Goal: Task Accomplishment & Management: Manage account settings

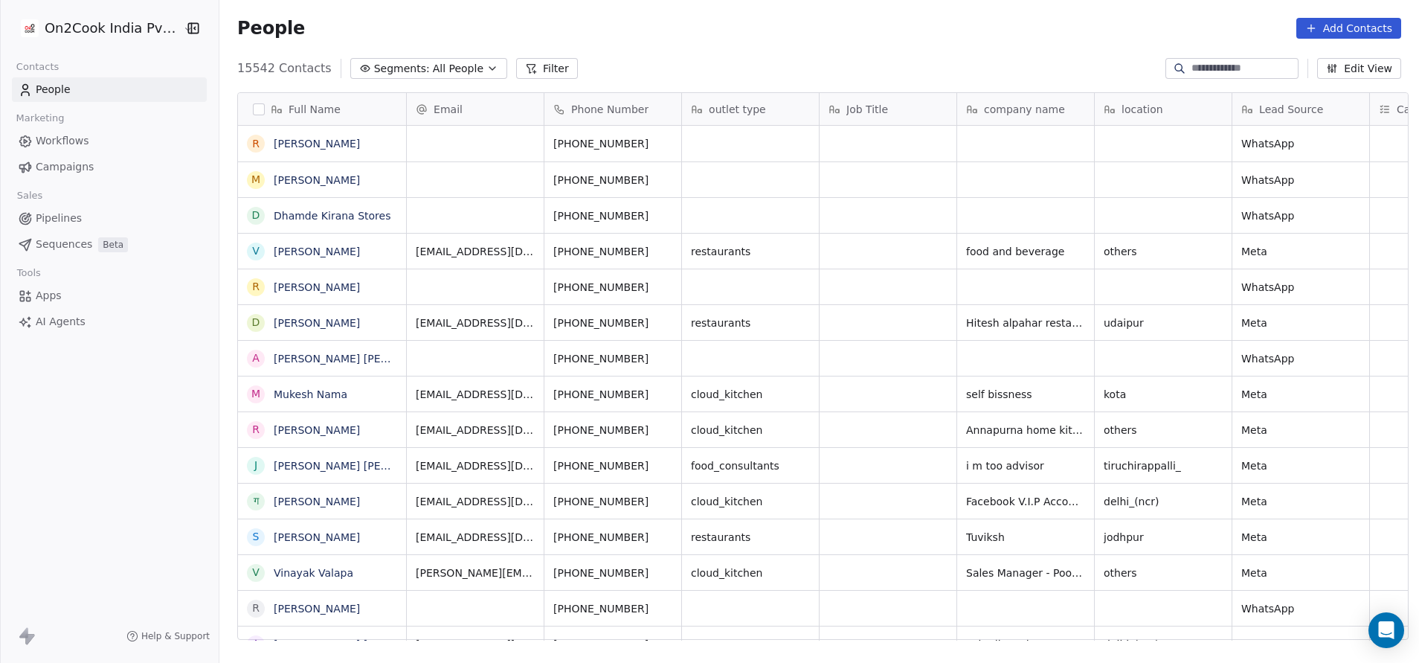
scroll to position [566, 1190]
click at [525, 65] on icon at bounding box center [531, 68] width 12 height 12
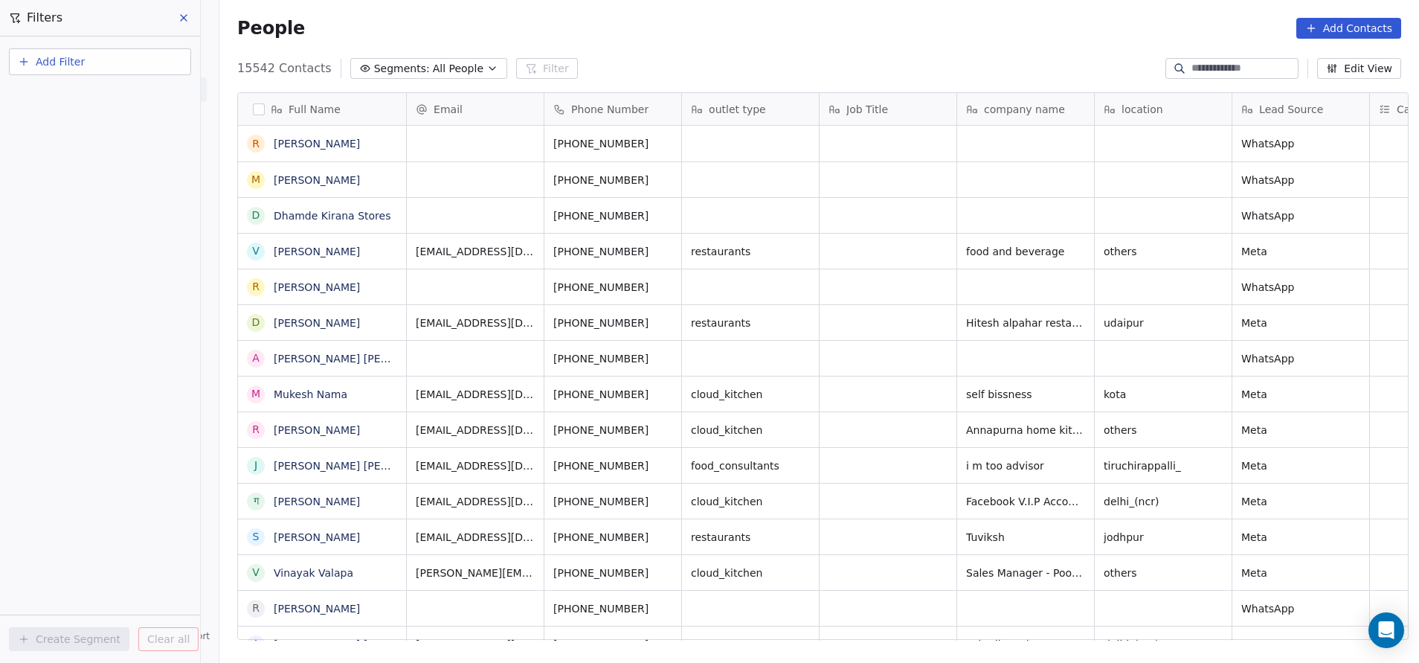
click at [59, 65] on span "Add Filter" at bounding box center [60, 62] width 49 height 16
click at [55, 99] on span "Contact properties" at bounding box center [73, 97] width 97 height 16
type input "***"
click at [63, 149] on span "Assignee" at bounding box center [48, 150] width 47 height 15
click at [86, 155] on div "Includes" at bounding box center [99, 158] width 155 height 24
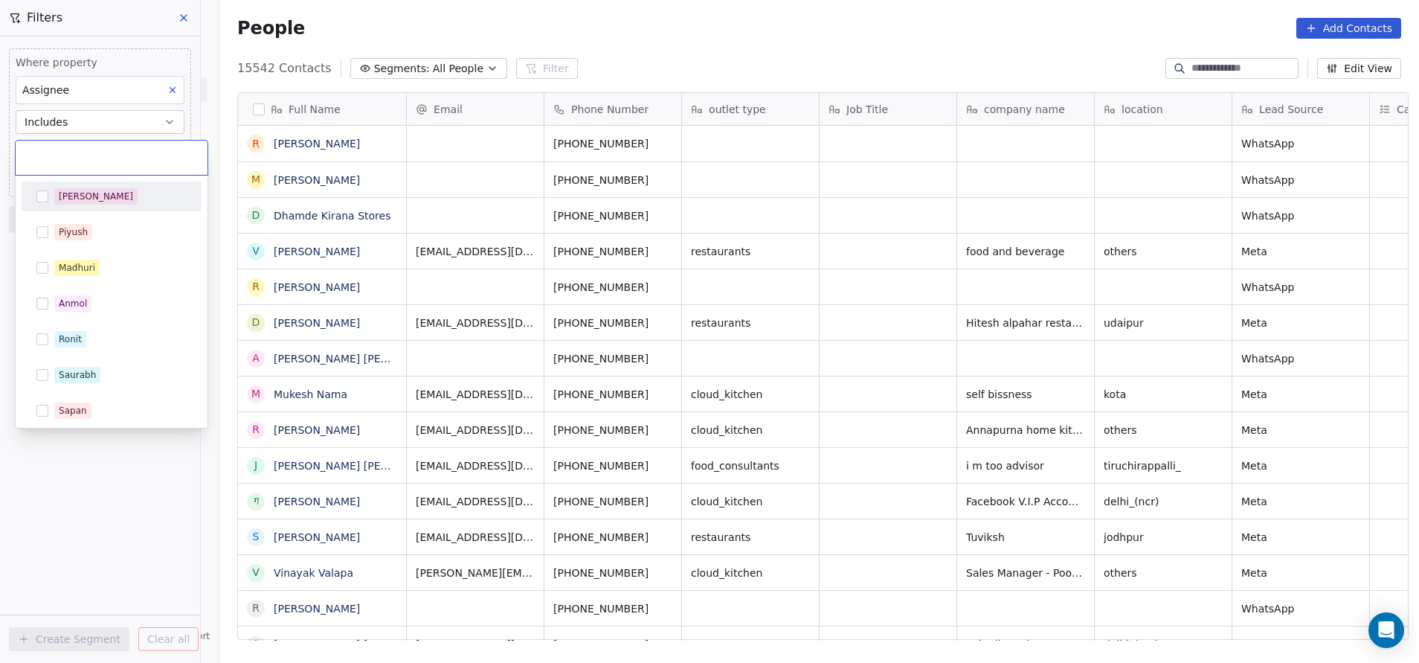
click at [85, 150] on body "On2Cook India Pvt. Ltd. Contacts People Marketing Workflows Campaigns Sales Pip…" at bounding box center [709, 331] width 1419 height 663
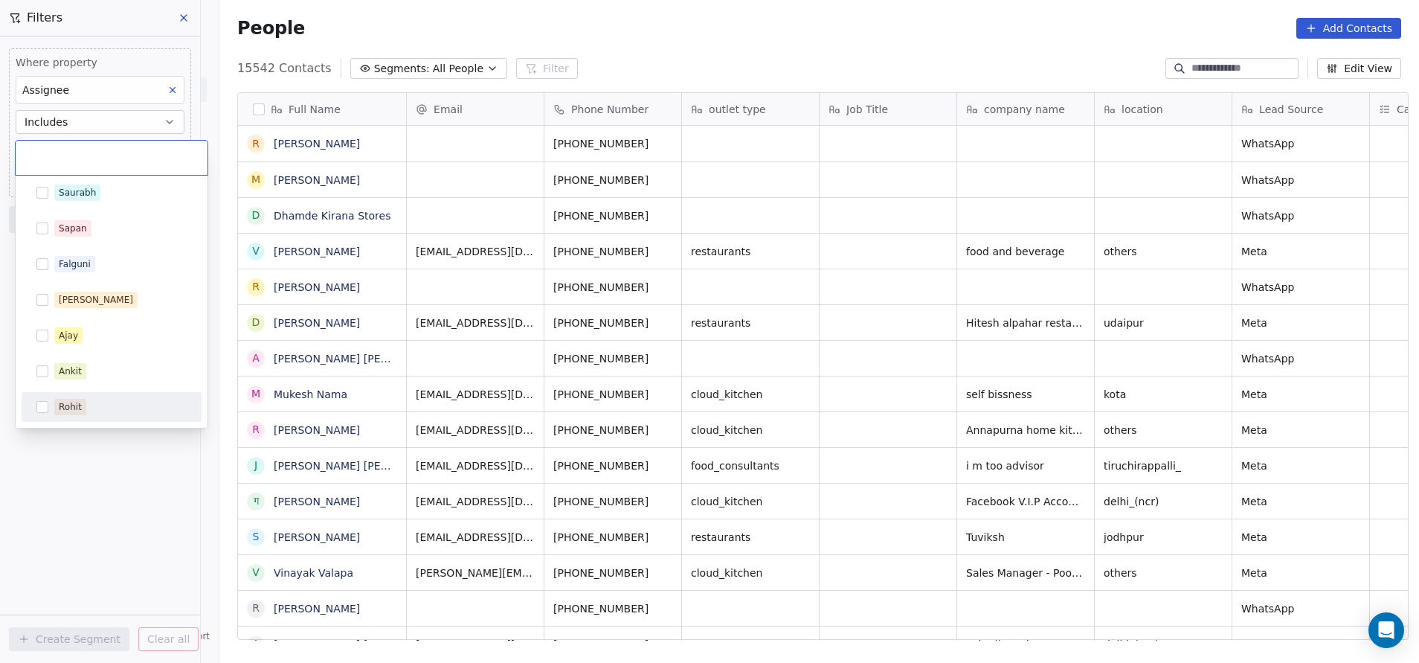
click at [67, 407] on div "Rohit" at bounding box center [70, 406] width 23 height 13
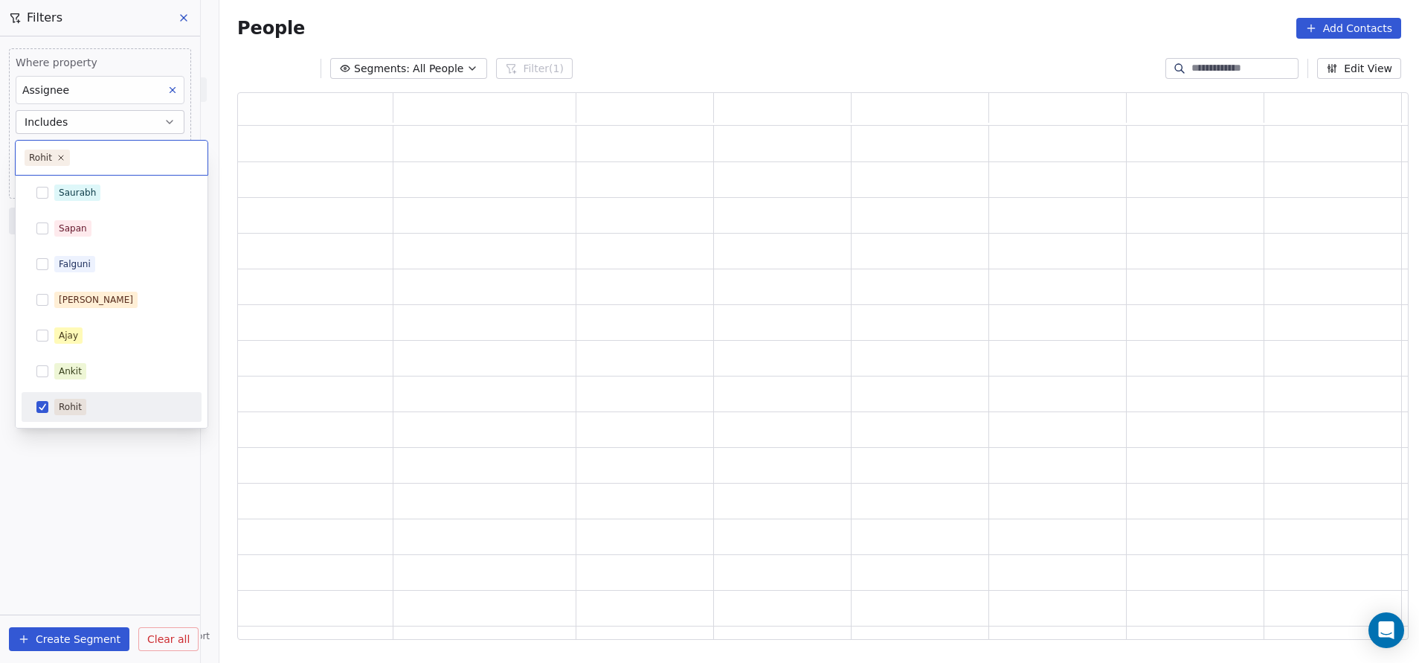
click at [107, 502] on html "On2Cook India Pvt. Ltd. Contacts People Marketing Workflows Campaigns Sales Pip…" at bounding box center [709, 331] width 1419 height 663
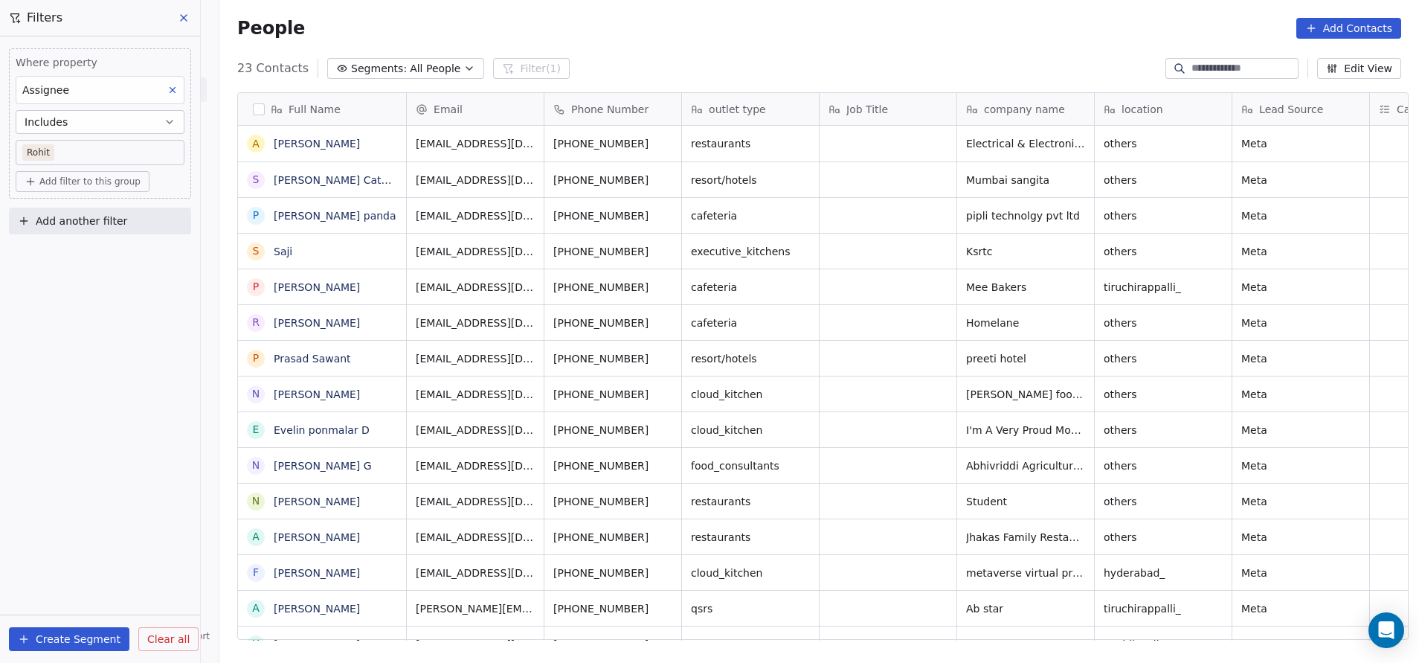
scroll to position [566, 1190]
click at [987, 456] on span "Abhivriddi Agriculture and Ayush life sciences Pvt Ltd" at bounding box center [1055, 469] width 177 height 30
click at [1036, 462] on textarea "**********" at bounding box center [1061, 471] width 222 height 46
drag, startPoint x: 953, startPoint y: 459, endPoint x: 1037, endPoint y: 483, distance: 87.3
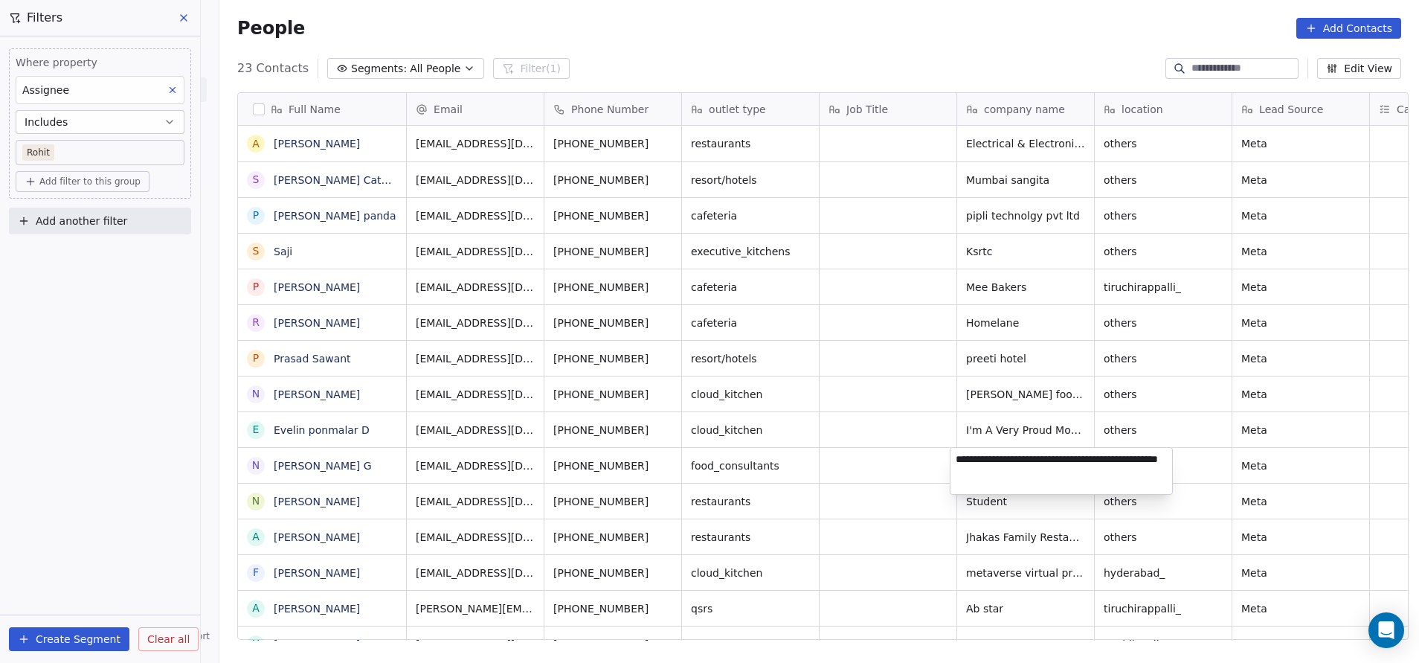
click at [1037, 483] on textarea "**********" at bounding box center [1061, 471] width 222 height 46
click at [902, 470] on html "On2Cook India Pvt. Ltd. Contacts People Marketing Workflows Campaigns Sales Pip…" at bounding box center [709, 331] width 1419 height 663
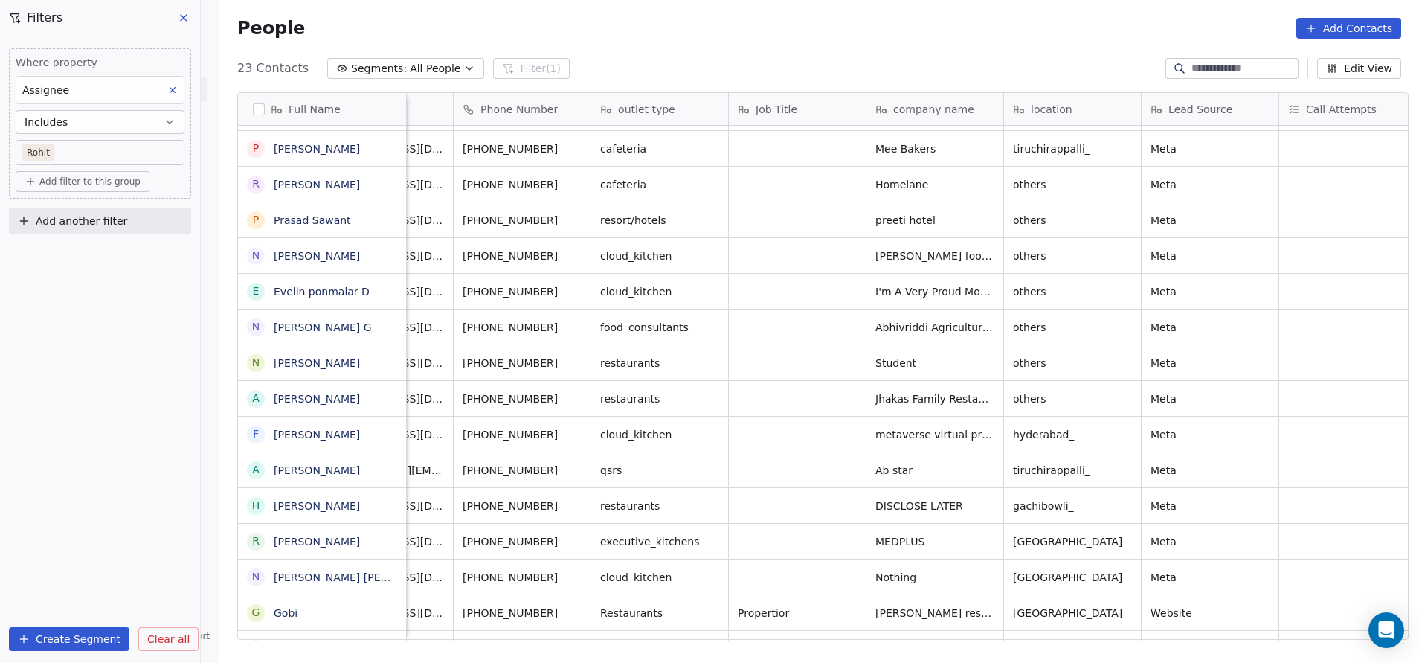
scroll to position [0, 89]
click at [984, 398] on span "Jhakas Family Restaurant" at bounding box center [942, 398] width 131 height 15
click at [984, 398] on textarea "**********" at bounding box center [941, 404] width 161 height 46
click at [775, 480] on html "On2Cook India Pvt. Ltd. Contacts People Marketing Workflows Campaigns Sales Pip…" at bounding box center [709, 331] width 1419 height 663
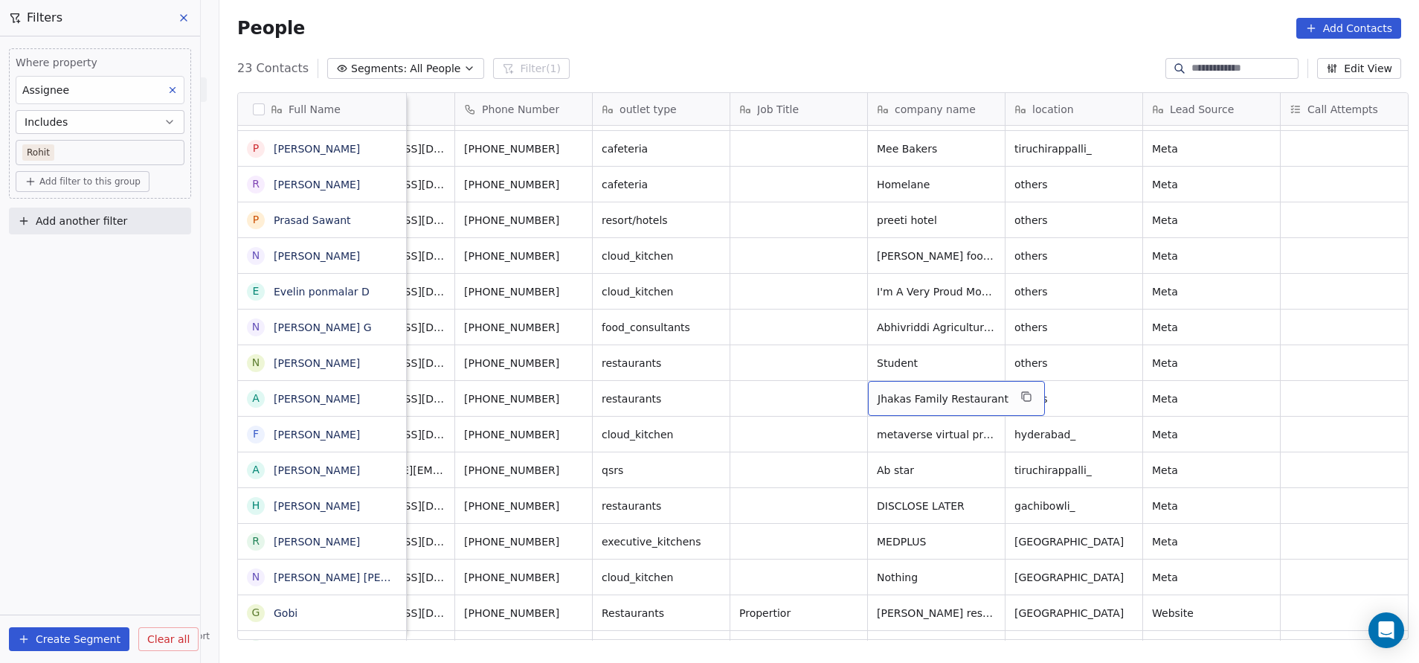
click at [775, 480] on html "On2Cook India Pvt. Ltd. Contacts People Marketing Workflows Campaigns Sales Pip…" at bounding box center [709, 331] width 1419 height 663
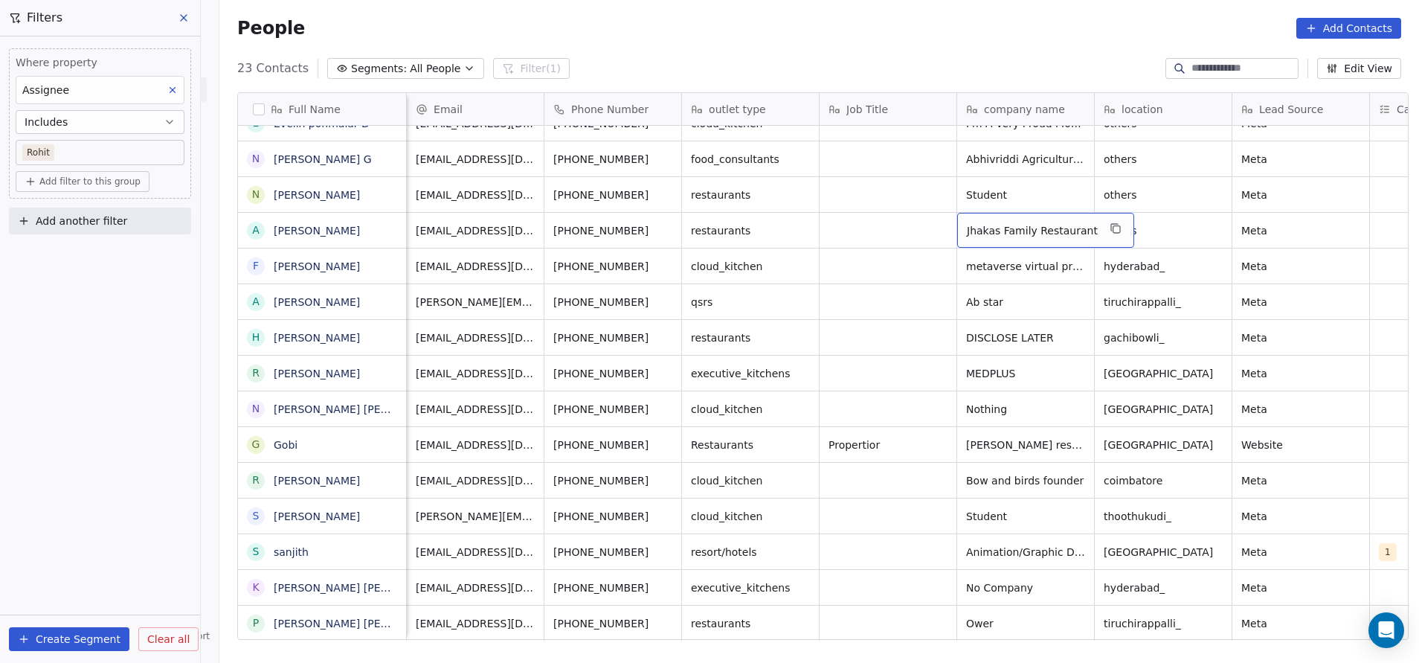
scroll to position [17, 0]
click at [622, 402] on span "[PHONE_NUMBER]" at bounding box center [601, 409] width 95 height 15
click at [996, 388] on html "On2Cook India Pvt. Ltd. Contacts People Marketing Workflows Campaigns Sales Pip…" at bounding box center [709, 331] width 1419 height 663
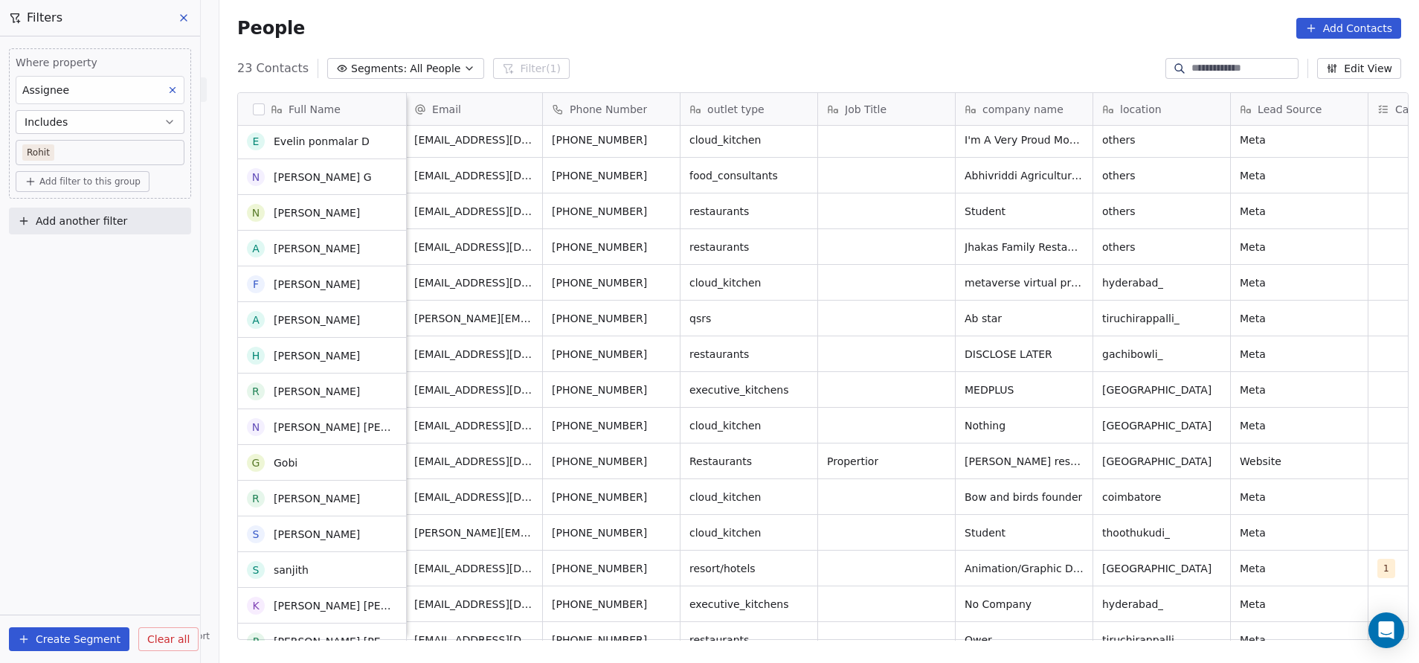
scroll to position [290, 0]
drag, startPoint x: 619, startPoint y: 264, endPoint x: 584, endPoint y: 264, distance: 35.7
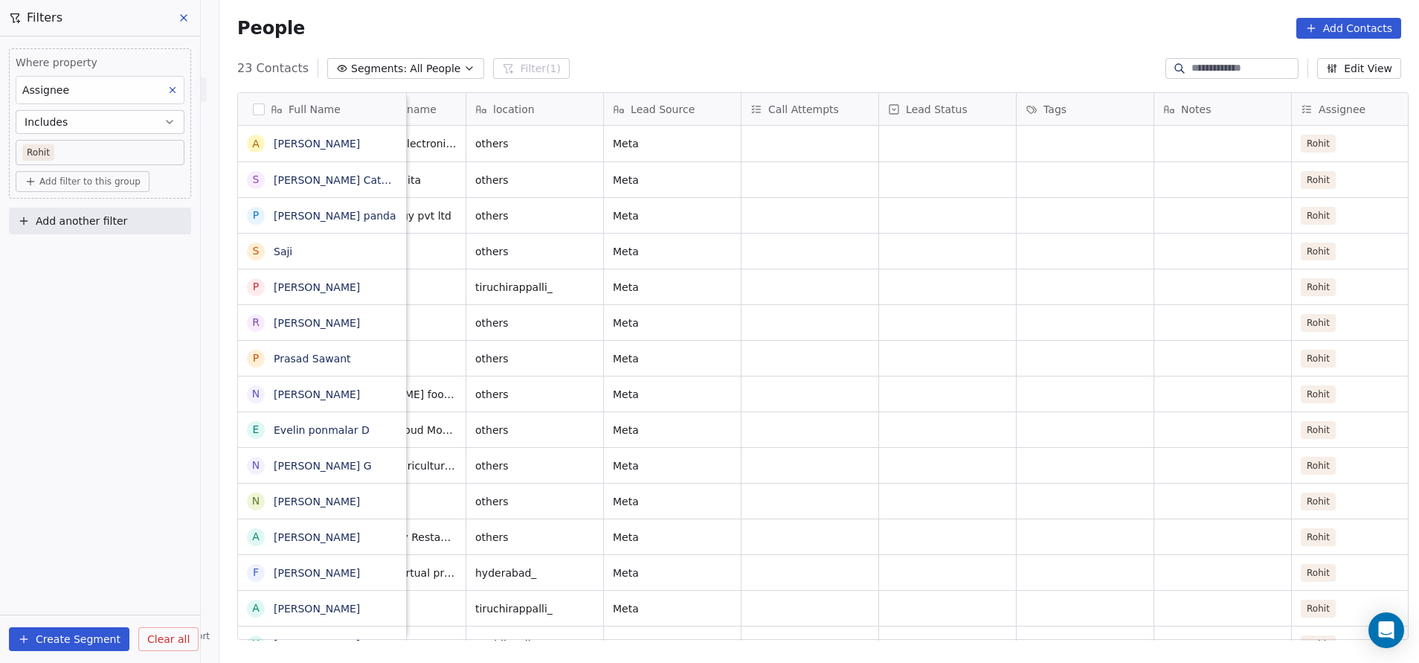
scroll to position [0, 627]
click at [1196, 567] on div "grid" at bounding box center [1224, 572] width 137 height 35
click at [1153, 562] on textarea "**********" at bounding box center [1216, 578] width 135 height 46
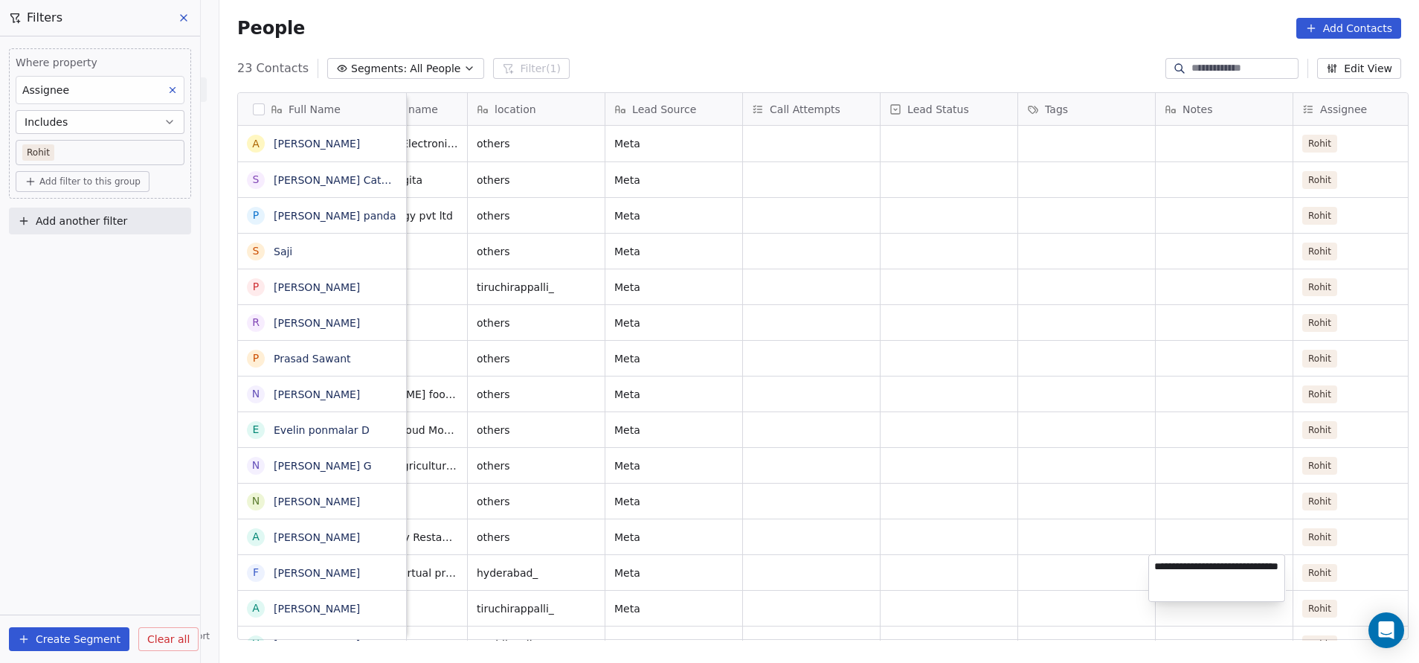
type textarea "**********"
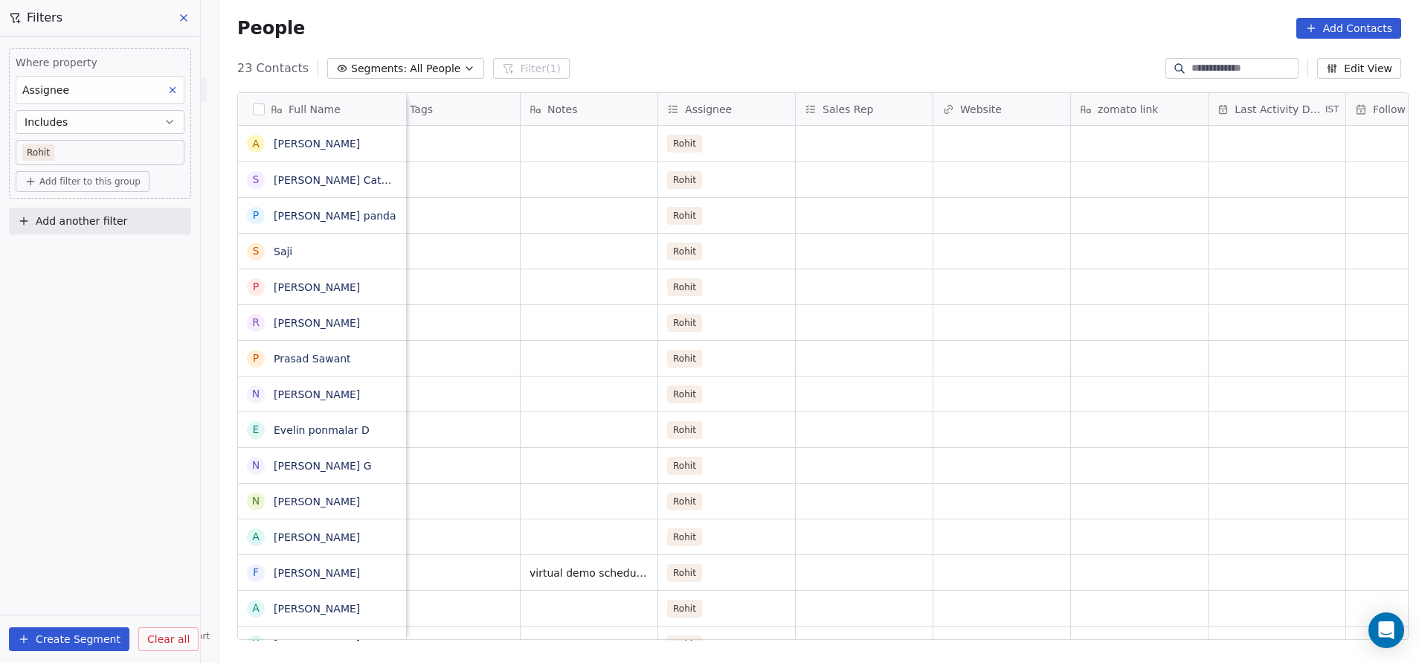
scroll to position [0, 1260]
click at [1235, 567] on div "grid" at bounding box center [1278, 572] width 137 height 35
click at [1254, 533] on button "25" at bounding box center [1254, 533] width 24 height 24
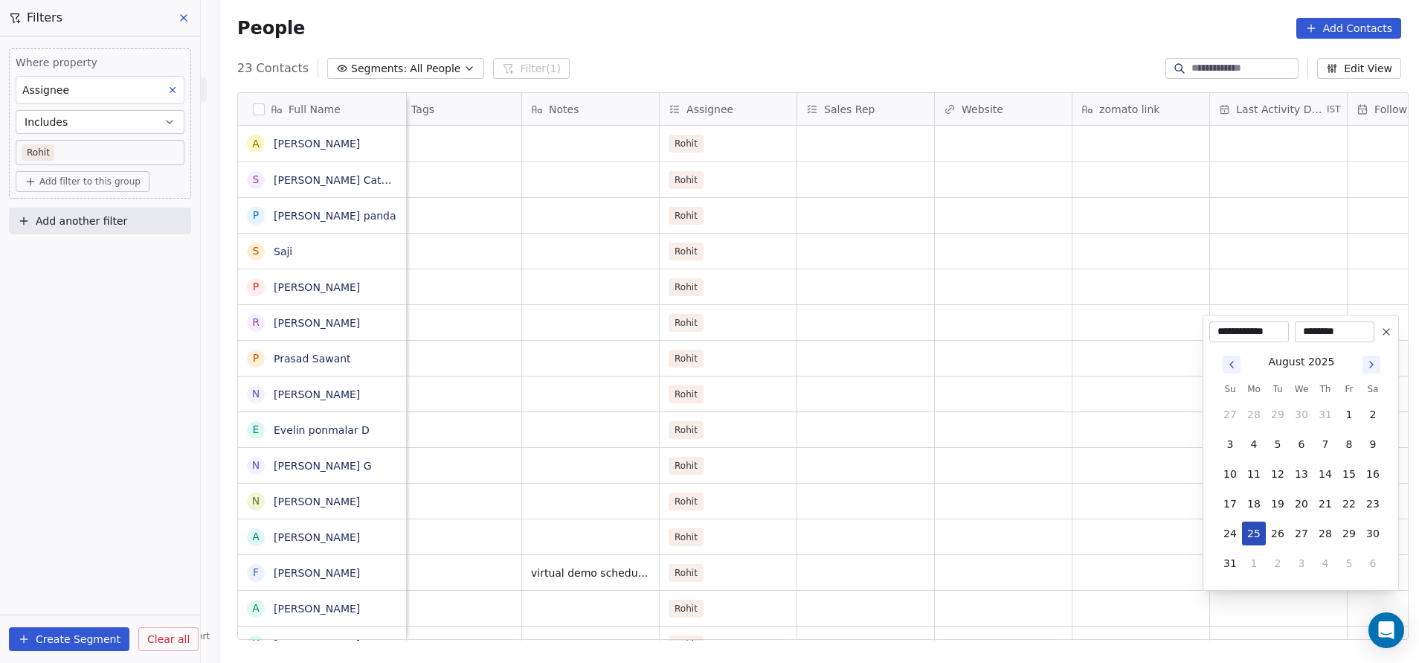
click at [1254, 529] on button "25" at bounding box center [1254, 533] width 24 height 24
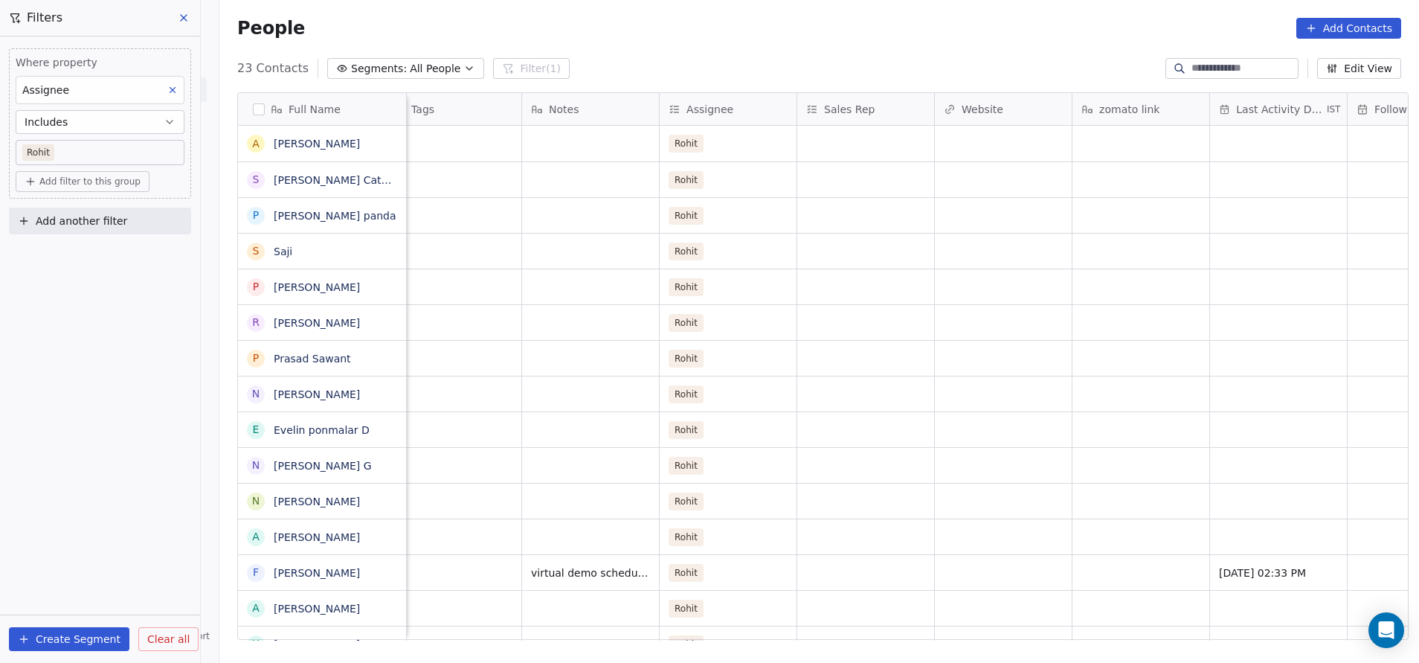
click at [1151, 500] on html "On2Cook India Pvt. Ltd. Contacts People Marketing Workflows Campaigns Sales Pip…" at bounding box center [709, 331] width 1419 height 663
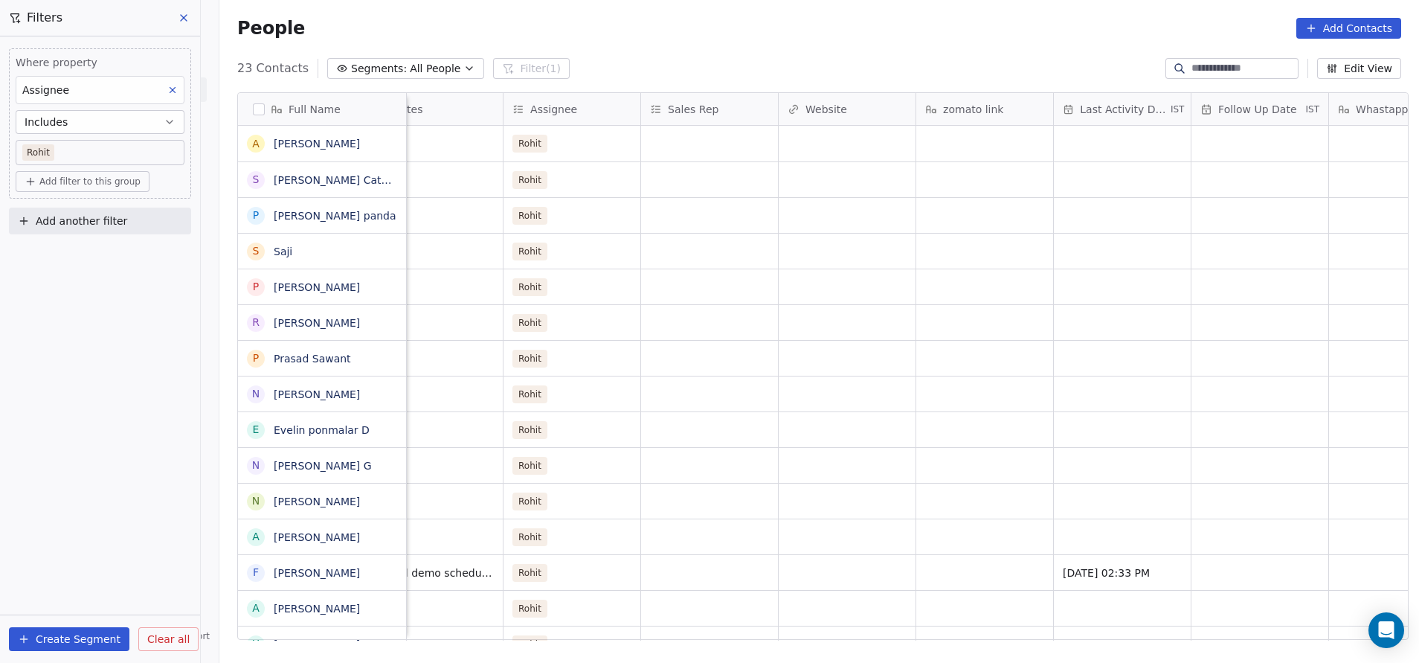
scroll to position [2, 1417]
click at [1236, 564] on div "grid" at bounding box center [1259, 572] width 137 height 35
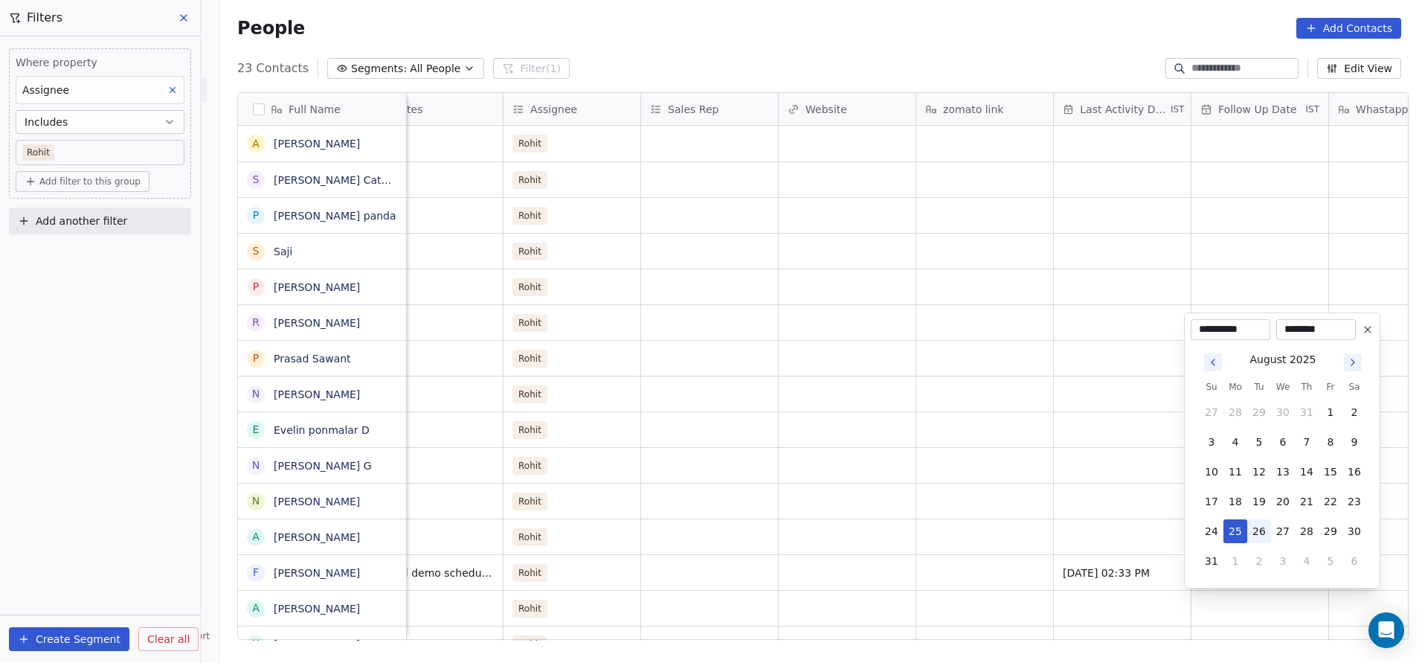
click at [1260, 533] on button "26" at bounding box center [1259, 531] width 24 height 24
type input "**********"
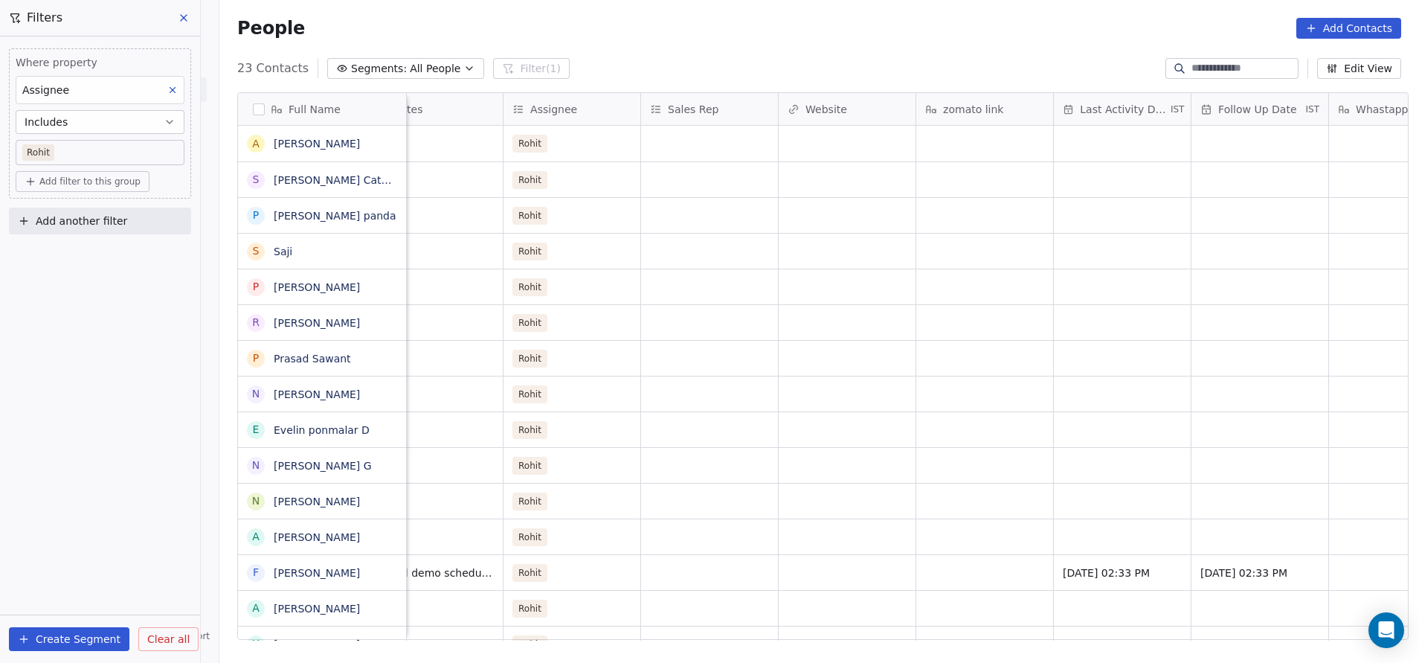
click at [1130, 510] on html "On2Cook India Pvt. Ltd. Contacts People Marketing Workflows Campaigns Sales Pip…" at bounding box center [709, 331] width 1419 height 663
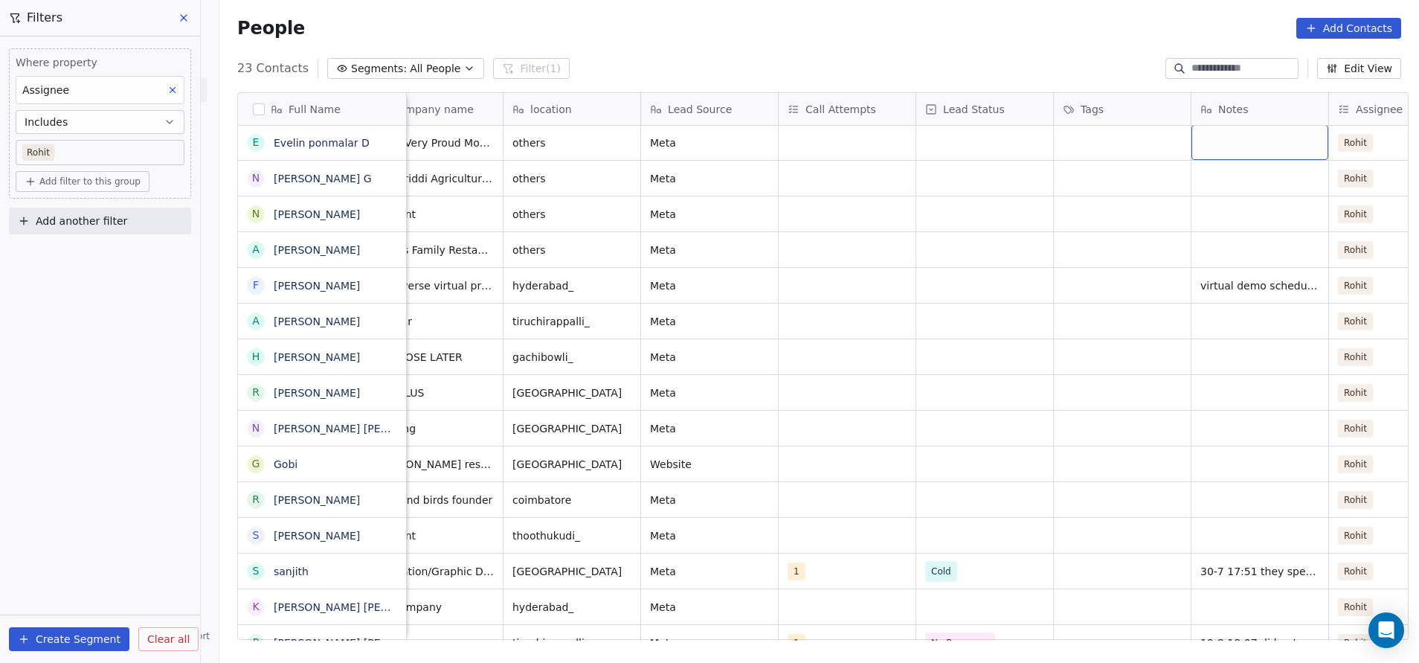
scroll to position [286, 0]
click at [1241, 134] on div "grid" at bounding box center [1259, 143] width 137 height 35
click at [1241, 134] on textarea at bounding box center [1252, 147] width 135 height 46
type textarea "**********"
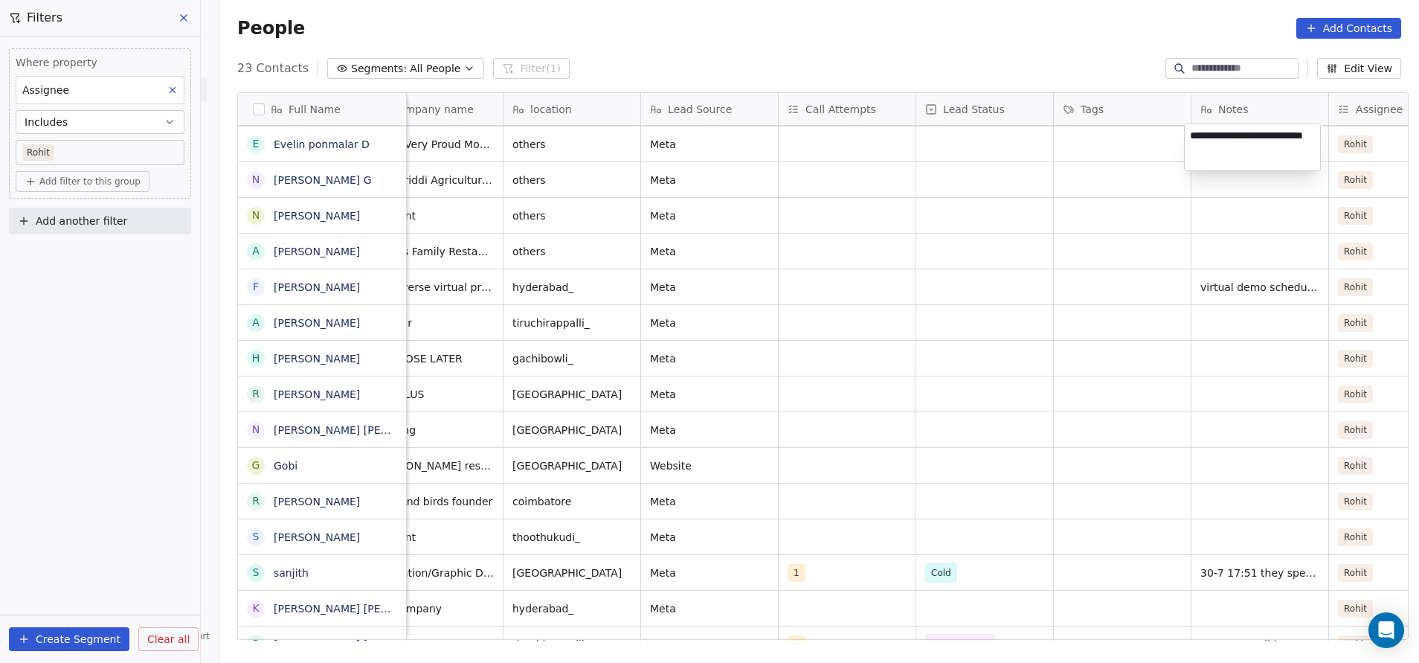
click at [1060, 225] on html "On2Cook India Pvt. Ltd. Contacts People Marketing Workflows Campaigns Sales Pip…" at bounding box center [709, 331] width 1419 height 663
click at [1064, 215] on html "On2Cook India Pvt. Ltd. Contacts People Marketing Workflows Campaigns Sales Pip…" at bounding box center [709, 331] width 1419 height 663
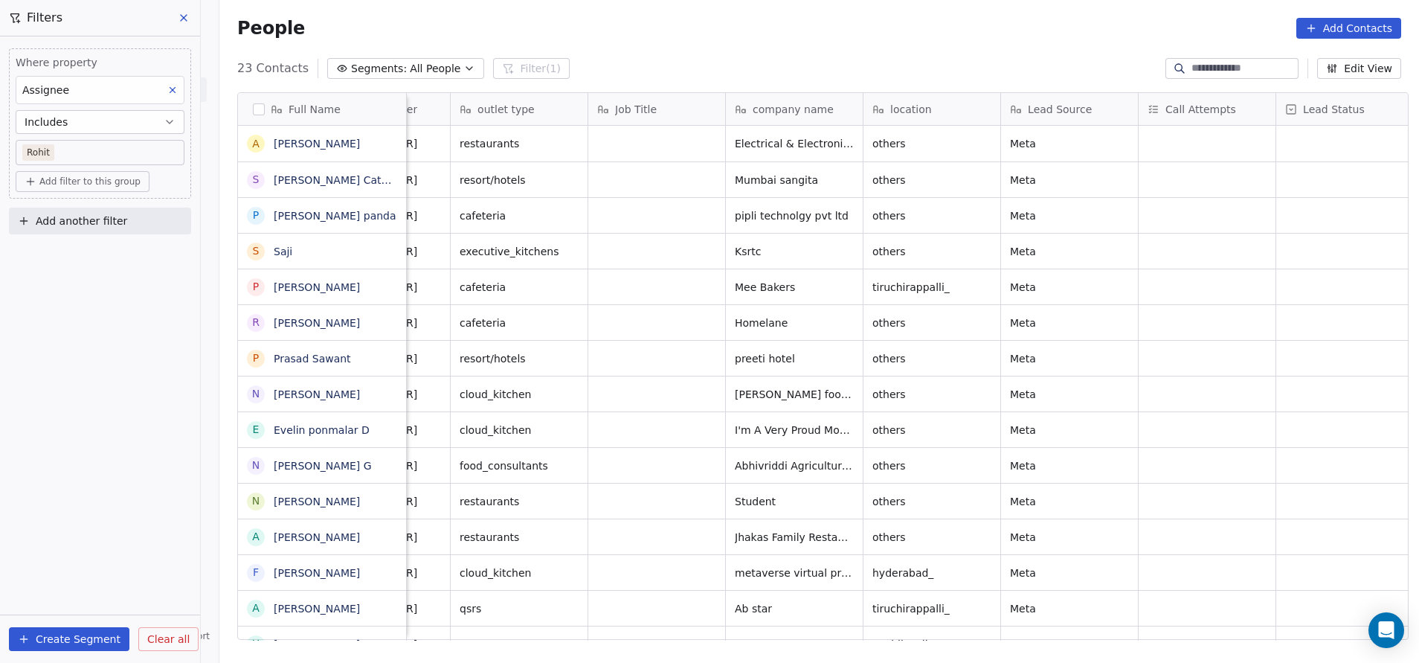
scroll to position [0, 0]
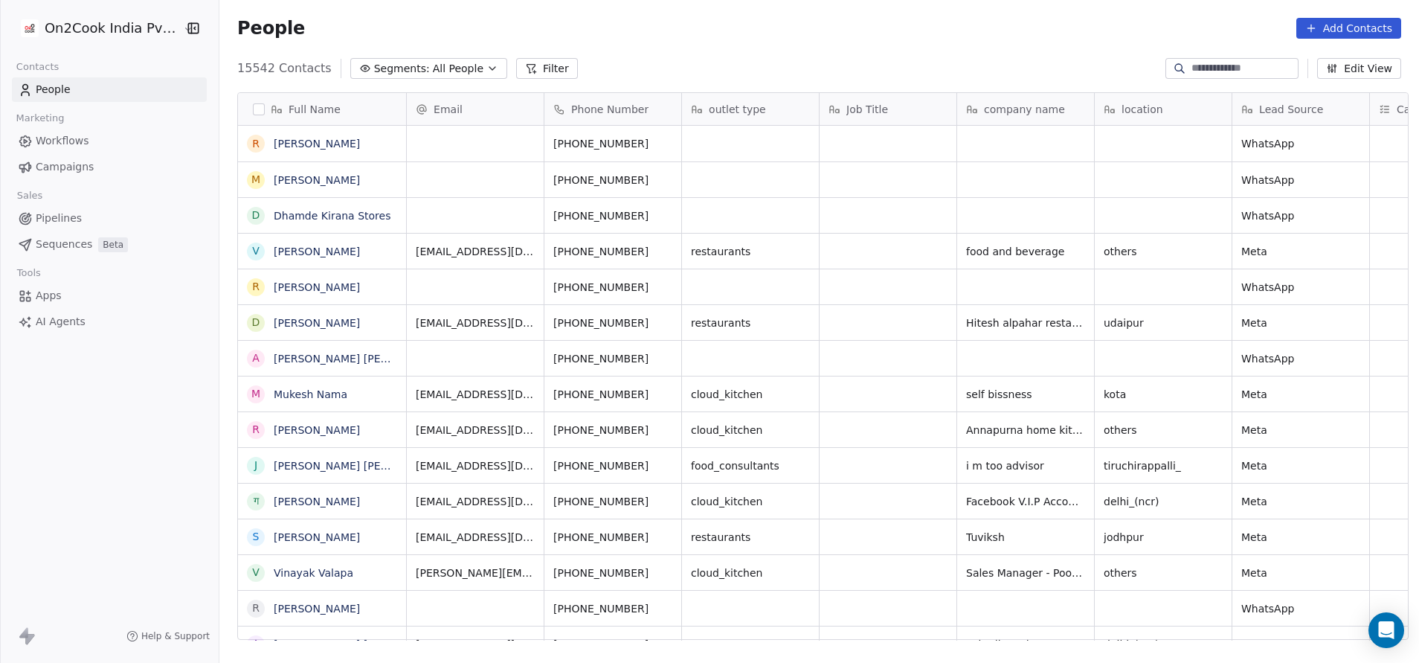
scroll to position [566, 1190]
click at [83, 88] on link "People" at bounding box center [109, 89] width 195 height 25
click at [526, 68] on button "Filter" at bounding box center [547, 68] width 62 height 21
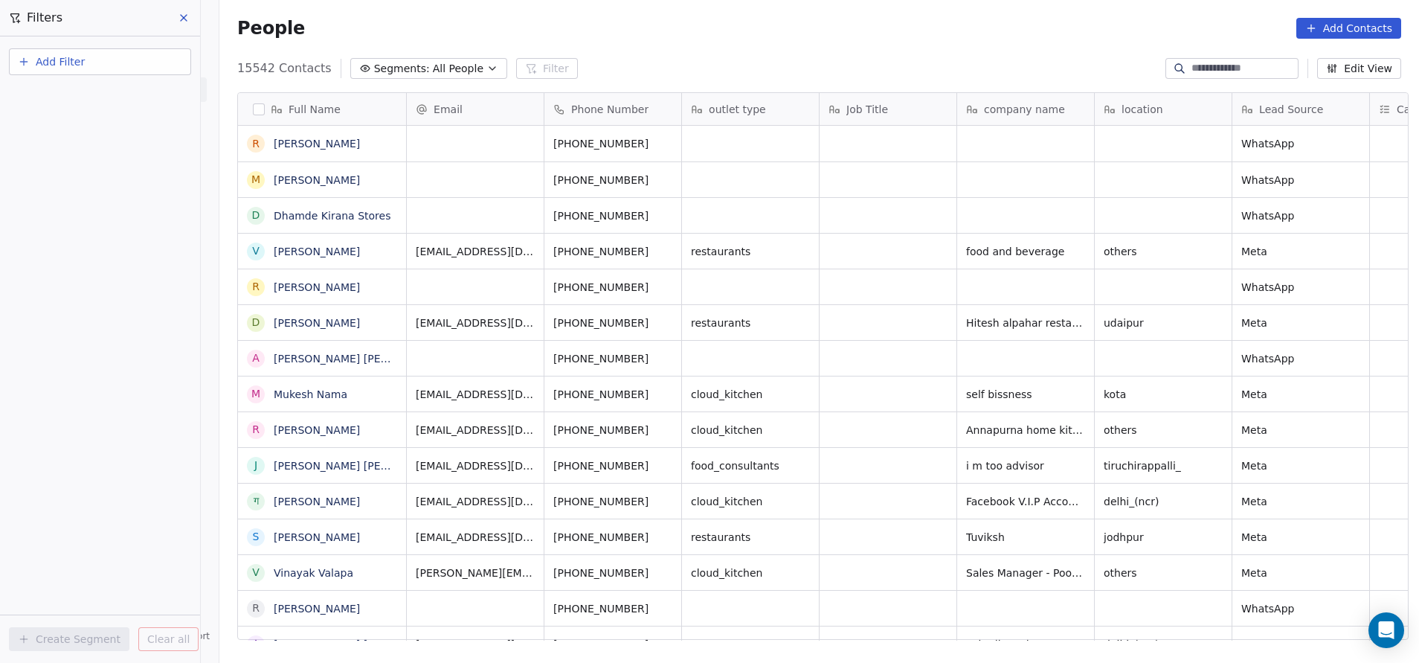
click at [74, 62] on span "Add Filter" at bounding box center [60, 62] width 49 height 16
click at [72, 97] on span "Contact properties" at bounding box center [73, 97] width 97 height 16
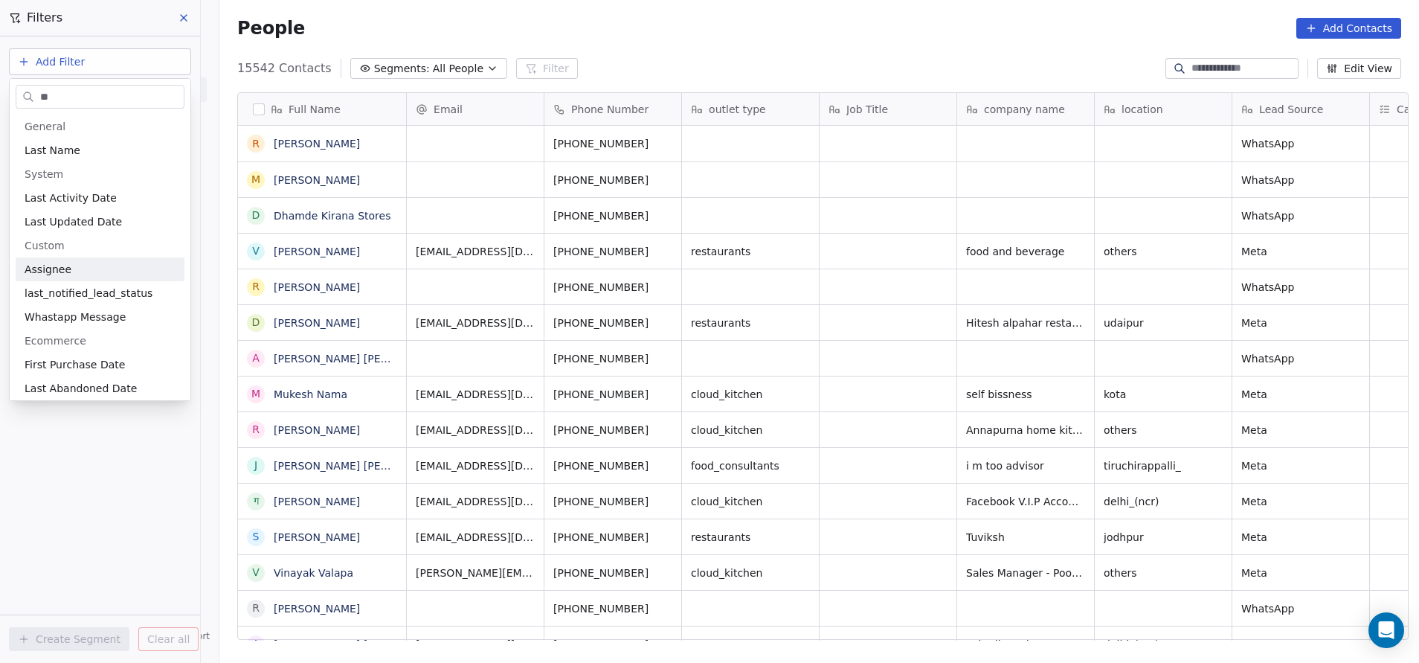
type input "**"
click at [50, 269] on span "Assignee" at bounding box center [48, 269] width 47 height 15
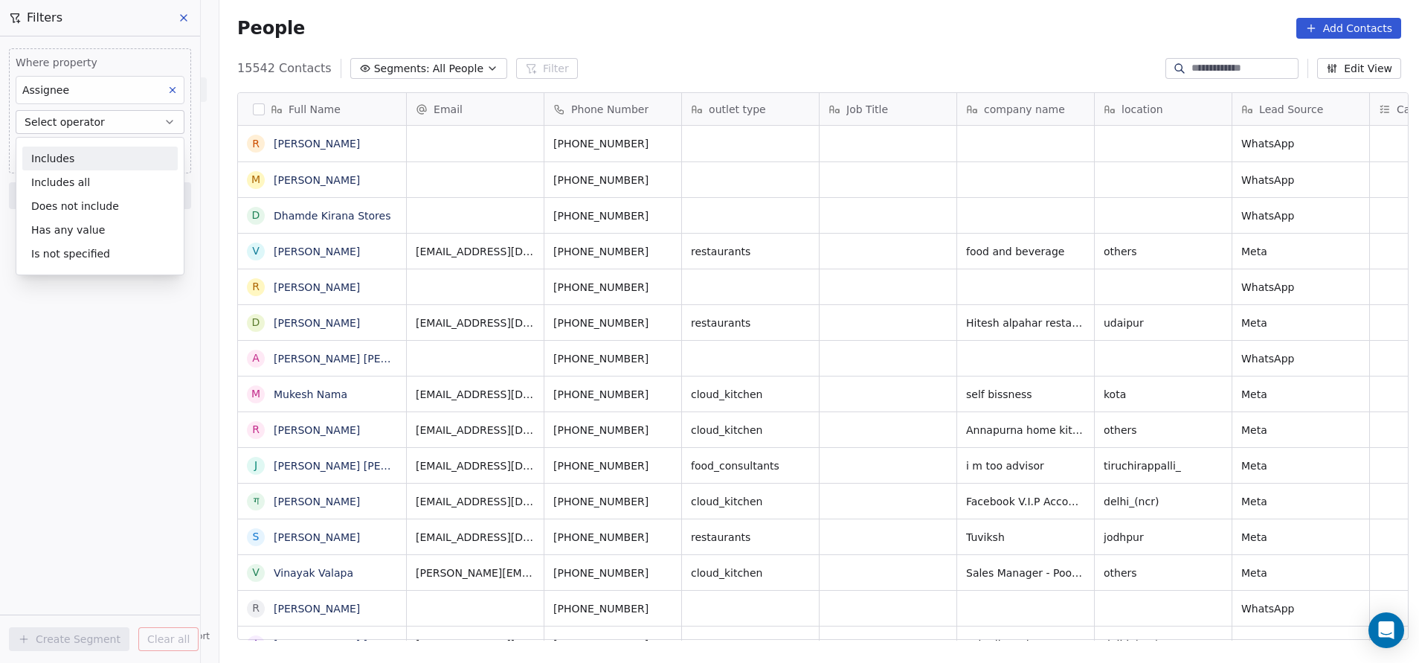
click at [97, 146] on div "Includes" at bounding box center [99, 158] width 155 height 24
click at [94, 178] on span "Add filter to this group" at bounding box center [89, 180] width 101 height 12
click at [84, 353] on html "On2Cook India Pvt. Ltd. Contacts People Marketing Workflows Campaigns Sales Pip…" at bounding box center [709, 331] width 1419 height 663
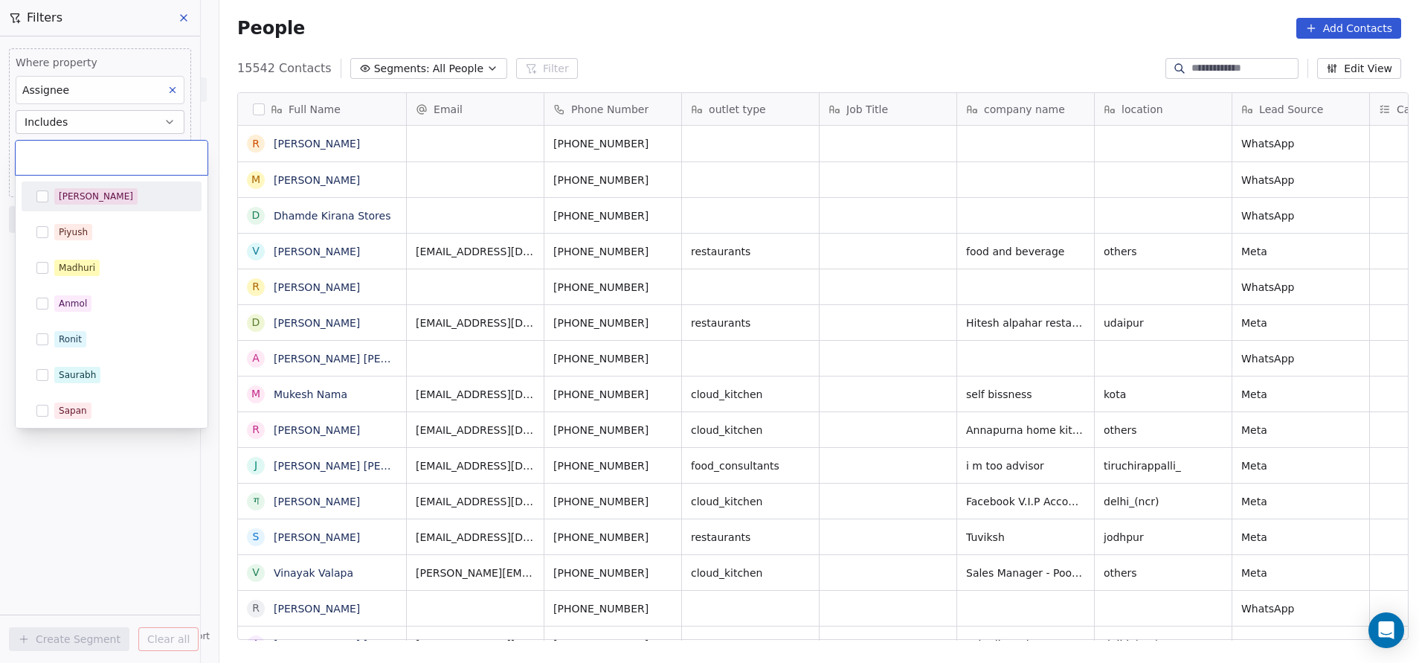
click at [57, 154] on body "On2Cook India Pvt. Ltd. Contacts People Marketing Workflows Campaigns Sales Pip…" at bounding box center [709, 331] width 1419 height 663
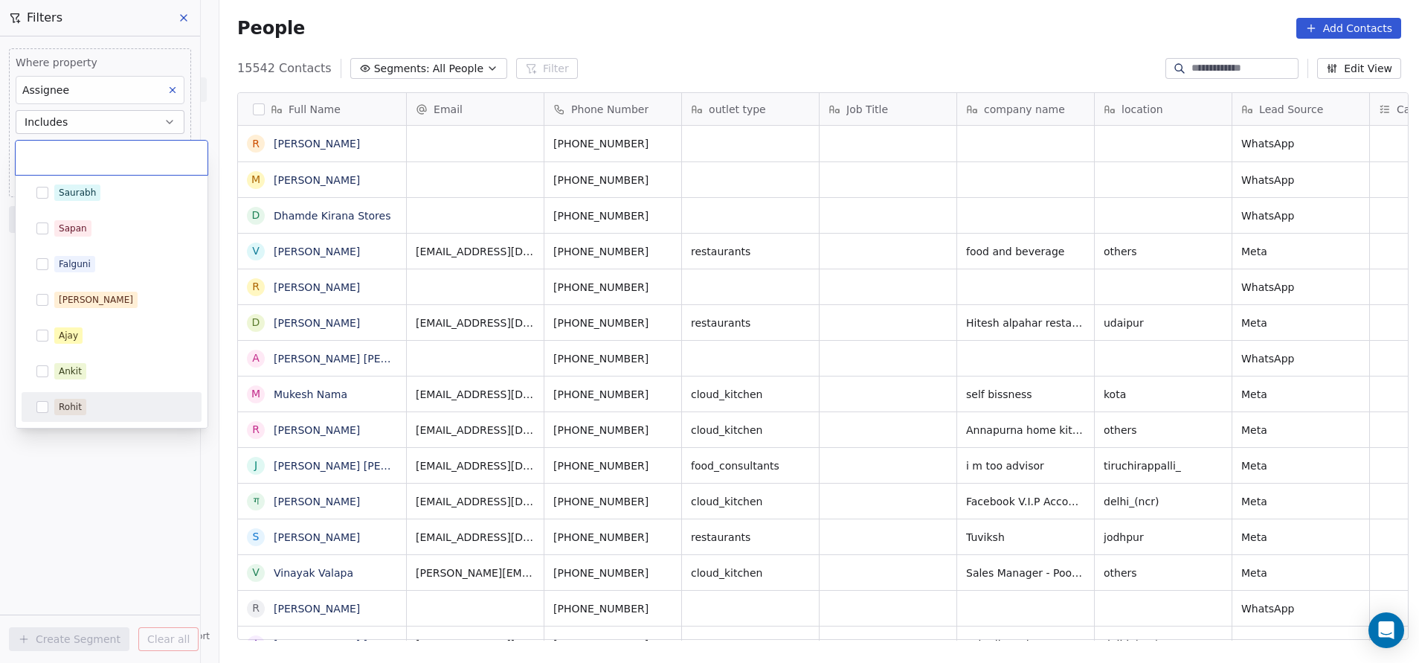
click at [77, 404] on div "Rohit" at bounding box center [70, 406] width 23 height 13
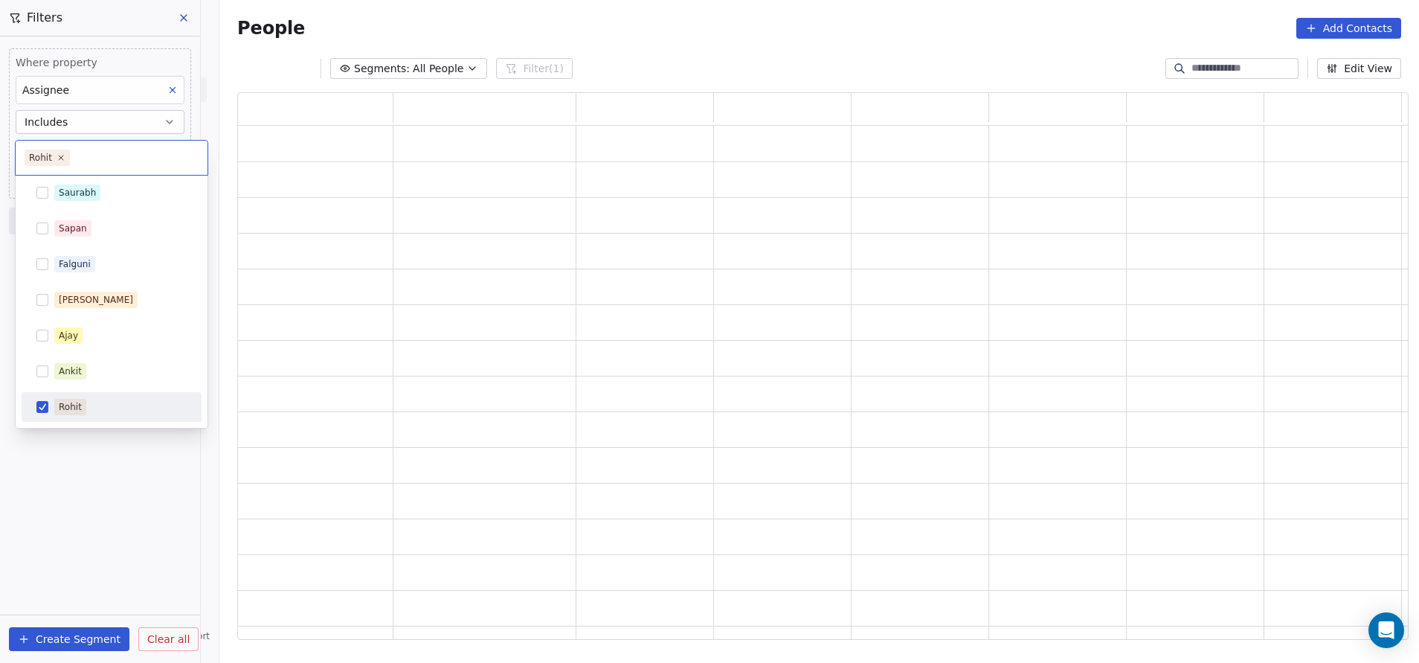
click at [109, 503] on html "On2Cook India Pvt. Ltd. Contacts People Marketing Workflows Campaigns Sales Pip…" at bounding box center [709, 331] width 1419 height 663
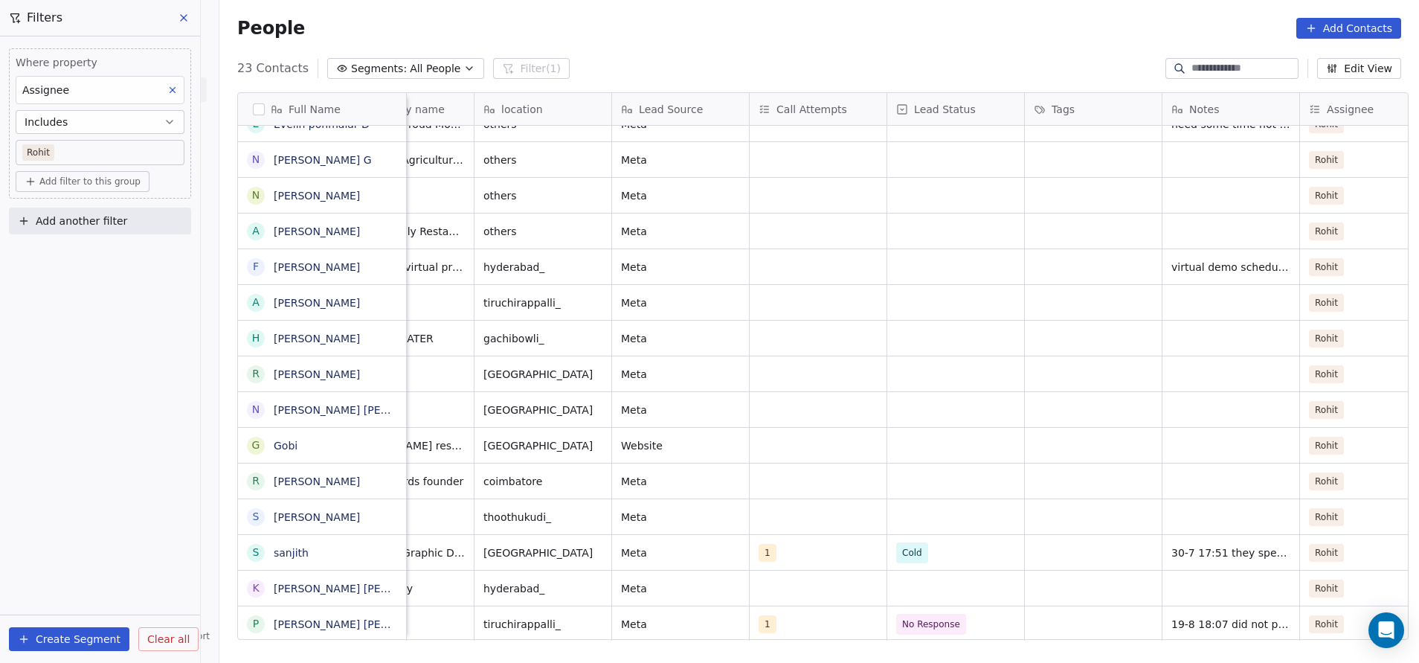
scroll to position [0, 635]
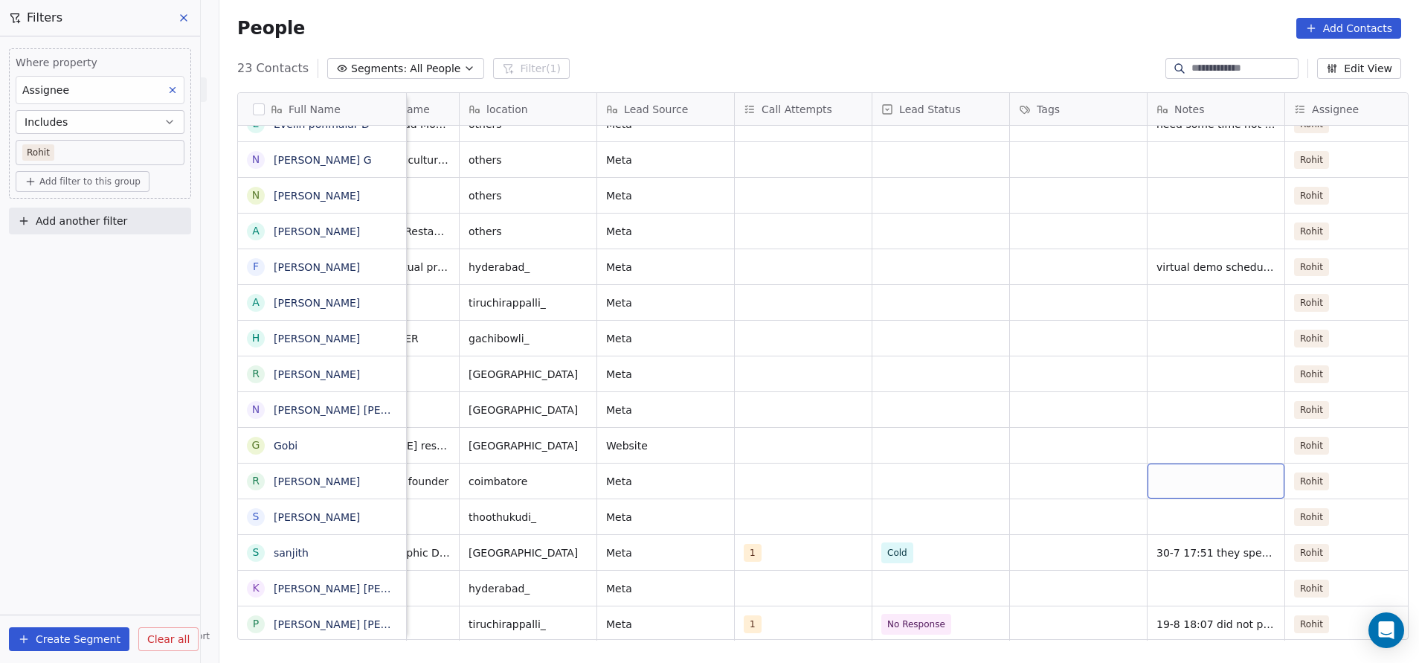
click at [1189, 475] on div "grid" at bounding box center [1215, 480] width 137 height 35
type textarea "*"
type textarea "**********"
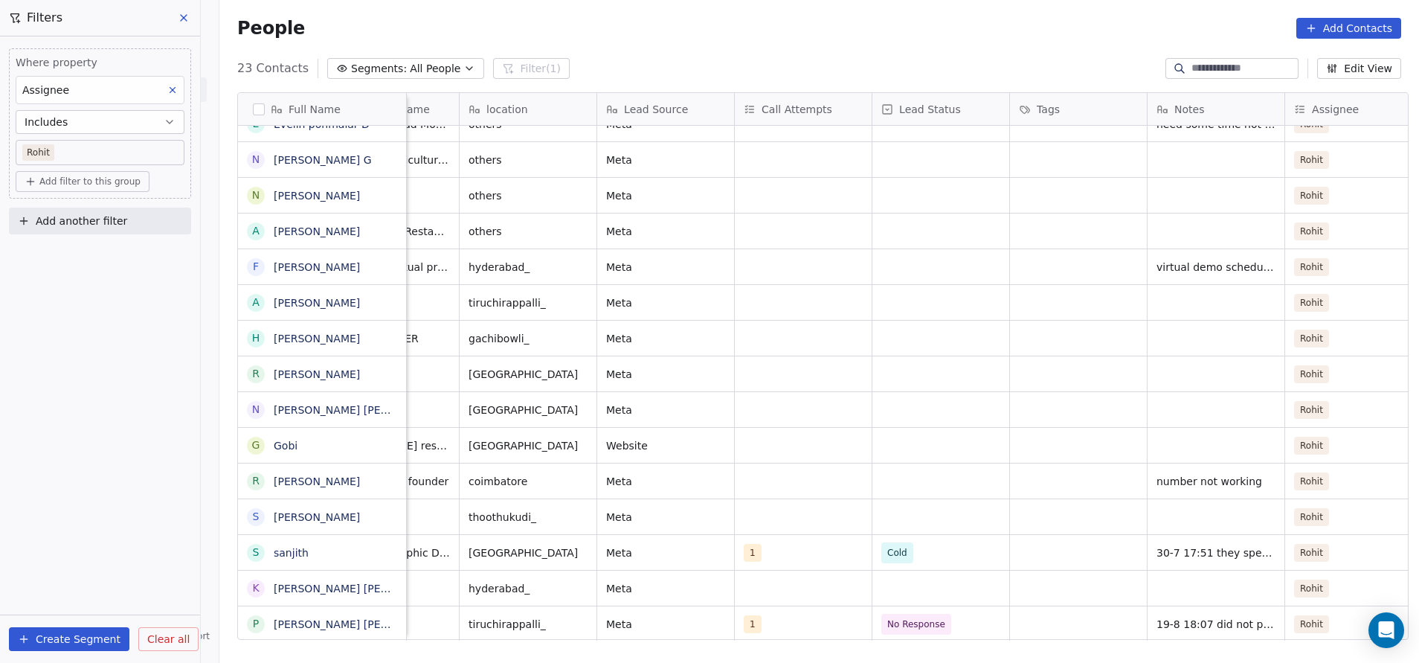
click at [861, 434] on html "On2Cook India Pvt. Ltd. Contacts People Marketing Workflows Campaigns Sales Pip…" at bounding box center [709, 331] width 1419 height 663
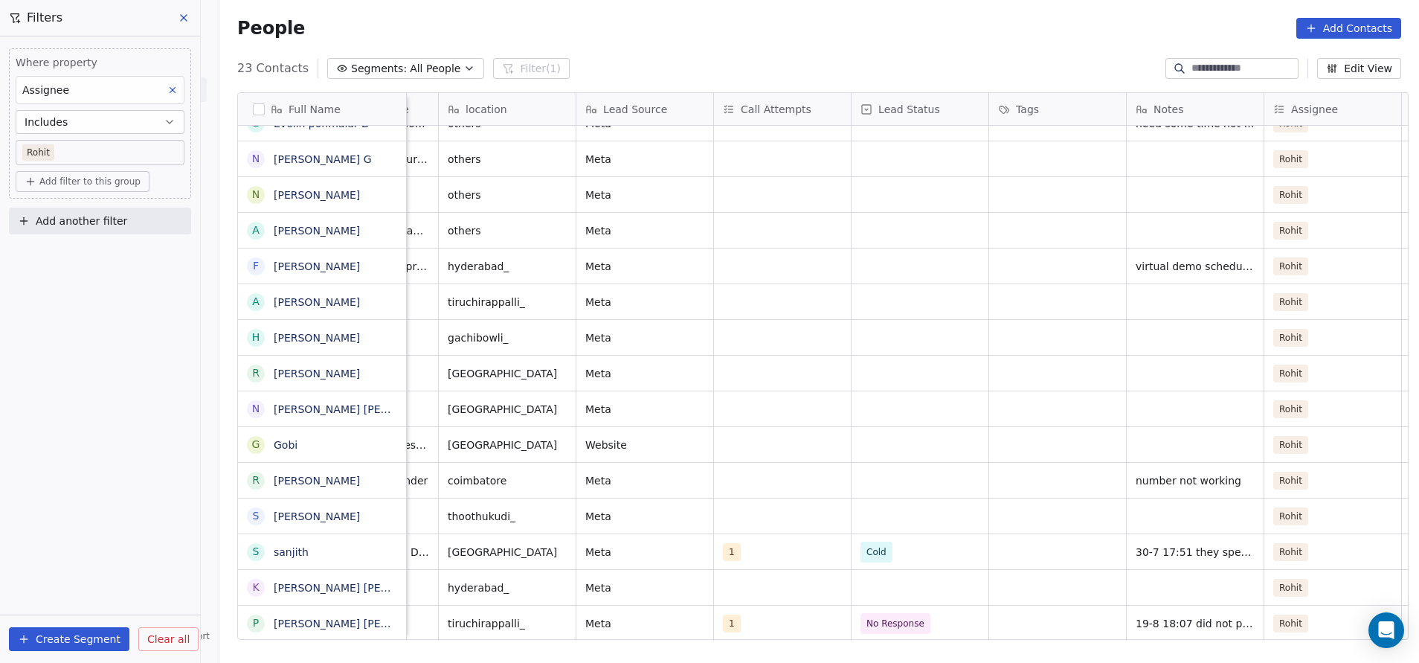
scroll to position [306, 0]
click at [1136, 480] on span "number not working" at bounding box center [1189, 481] width 106 height 15
click at [1124, 475] on textarea "**********" at bounding box center [1190, 486] width 141 height 46
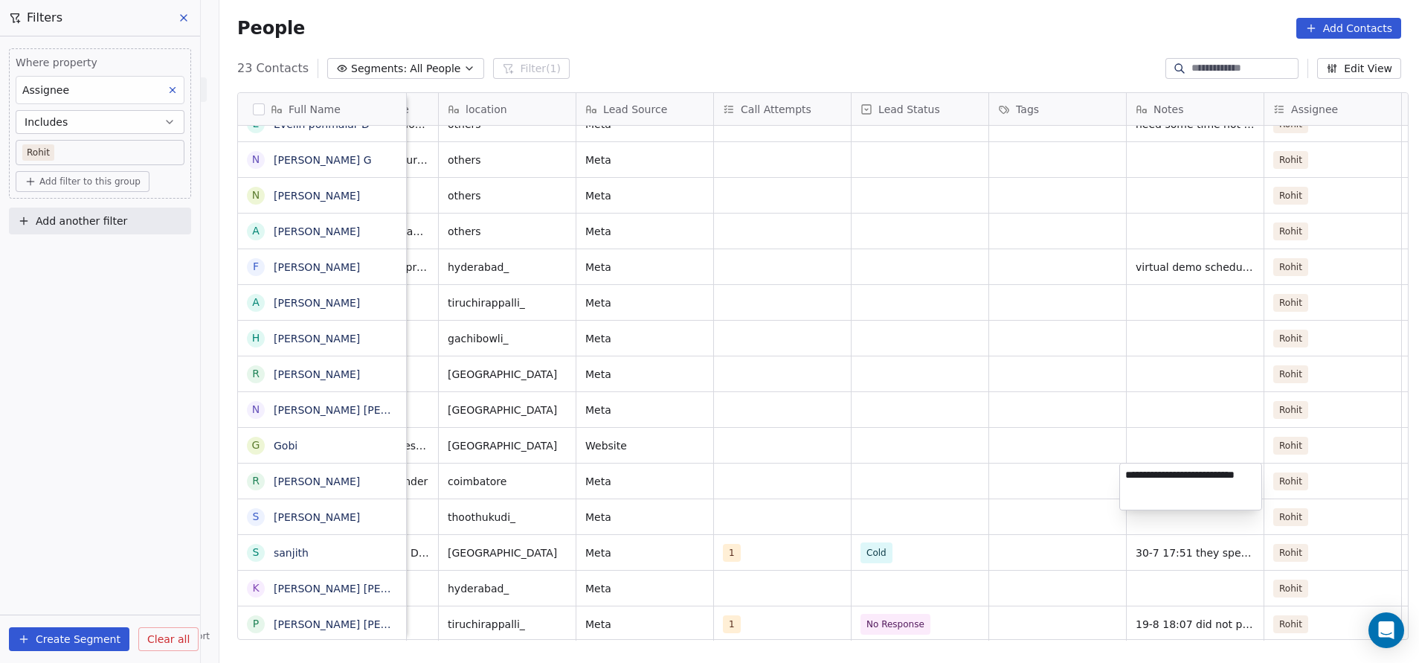
type textarea "**********"
click at [1128, 263] on html "On2Cook India Pvt. Ltd. Contacts People Marketing Workflows Campaigns Sales Pip…" at bounding box center [709, 331] width 1419 height 663
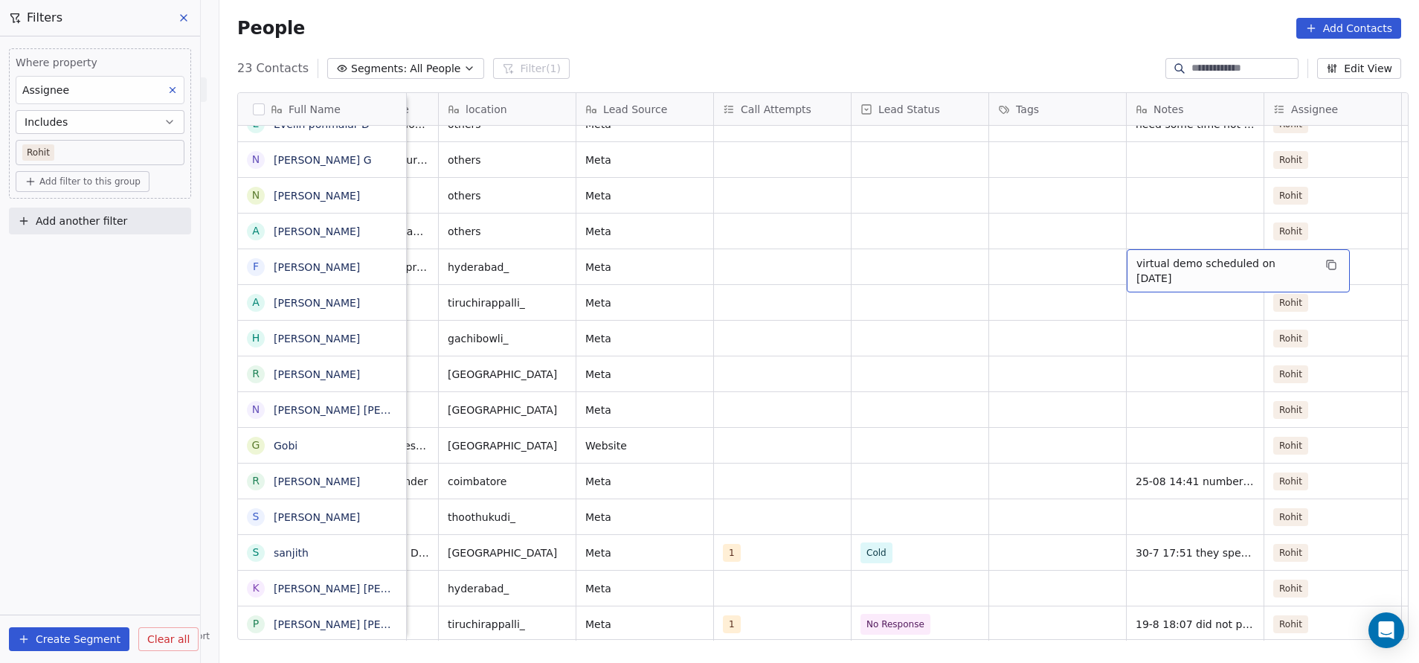
click at [1136, 263] on span "virtual demo scheduled on [DATE]" at bounding box center [1224, 271] width 177 height 30
click at [1127, 262] on textarea "**********" at bounding box center [1228, 272] width 216 height 46
type textarea "**********"
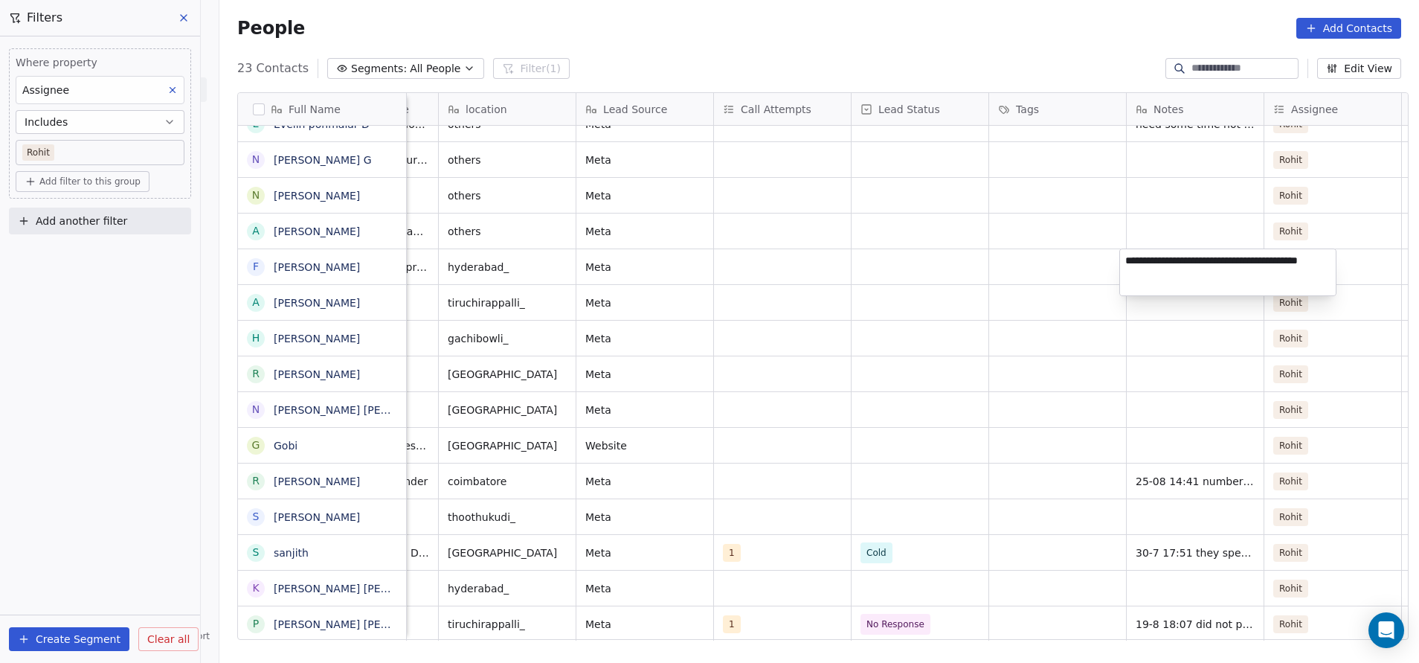
click at [1071, 332] on html "On2Cook India Pvt. Ltd. Contacts People Marketing Workflows Campaigns Sales Pip…" at bounding box center [709, 331] width 1419 height 663
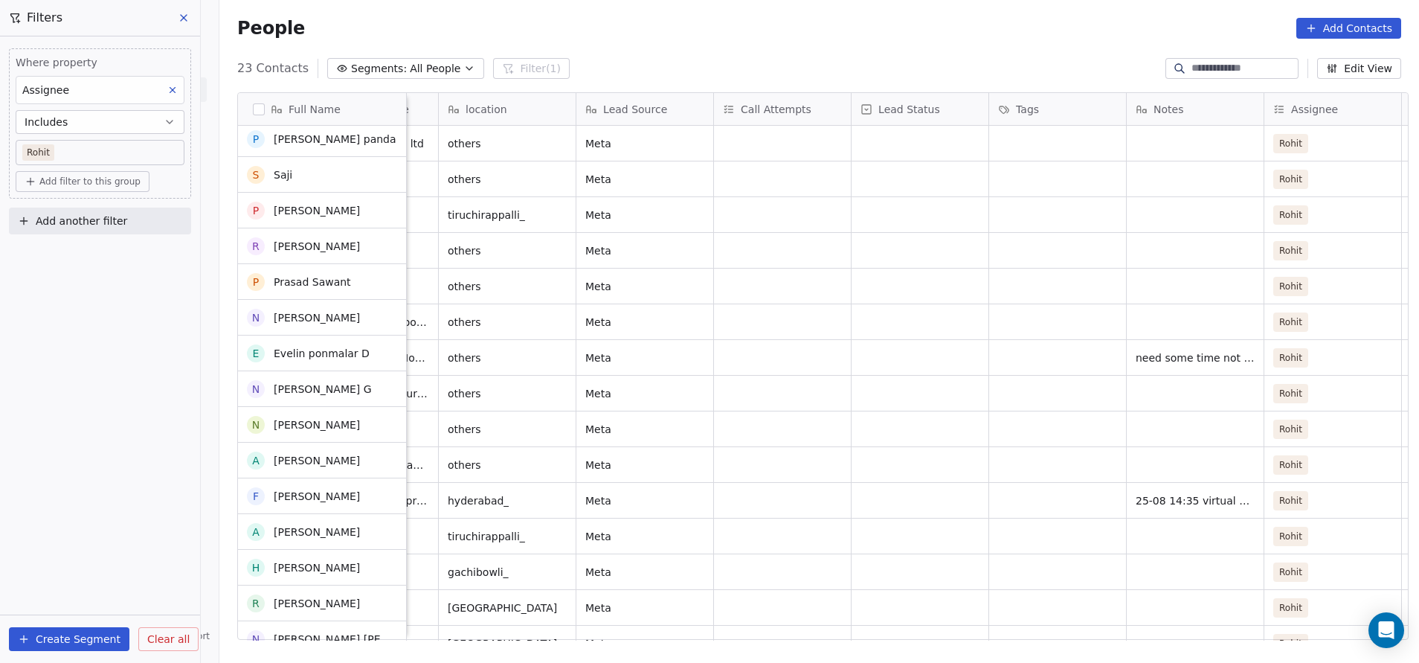
scroll to position [68, 0]
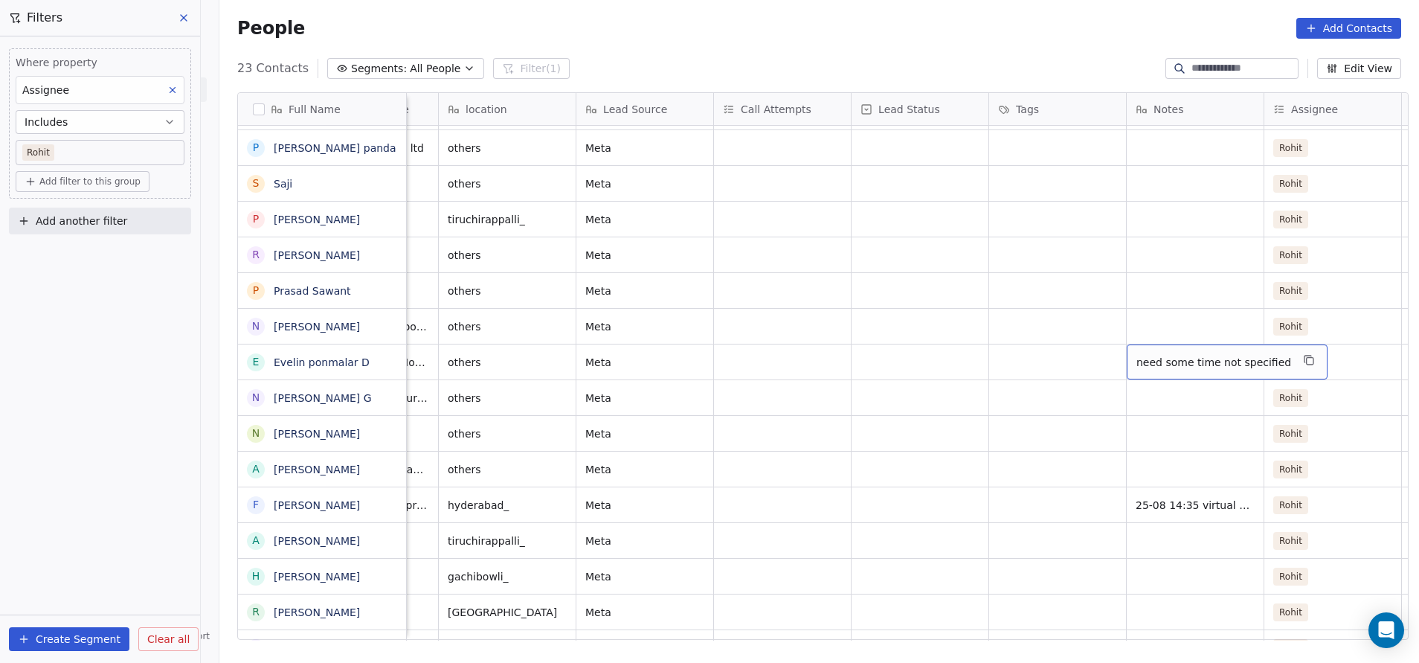
click at [1136, 362] on span "need some time not specified" at bounding box center [1213, 362] width 155 height 15
click at [1126, 355] on textarea "**********" at bounding box center [1212, 367] width 184 height 46
type textarea "**********"
click at [1034, 486] on html "On2Cook India Pvt. Ltd. Contacts People Marketing Workflows Campaigns Sales Pip…" at bounding box center [709, 331] width 1419 height 663
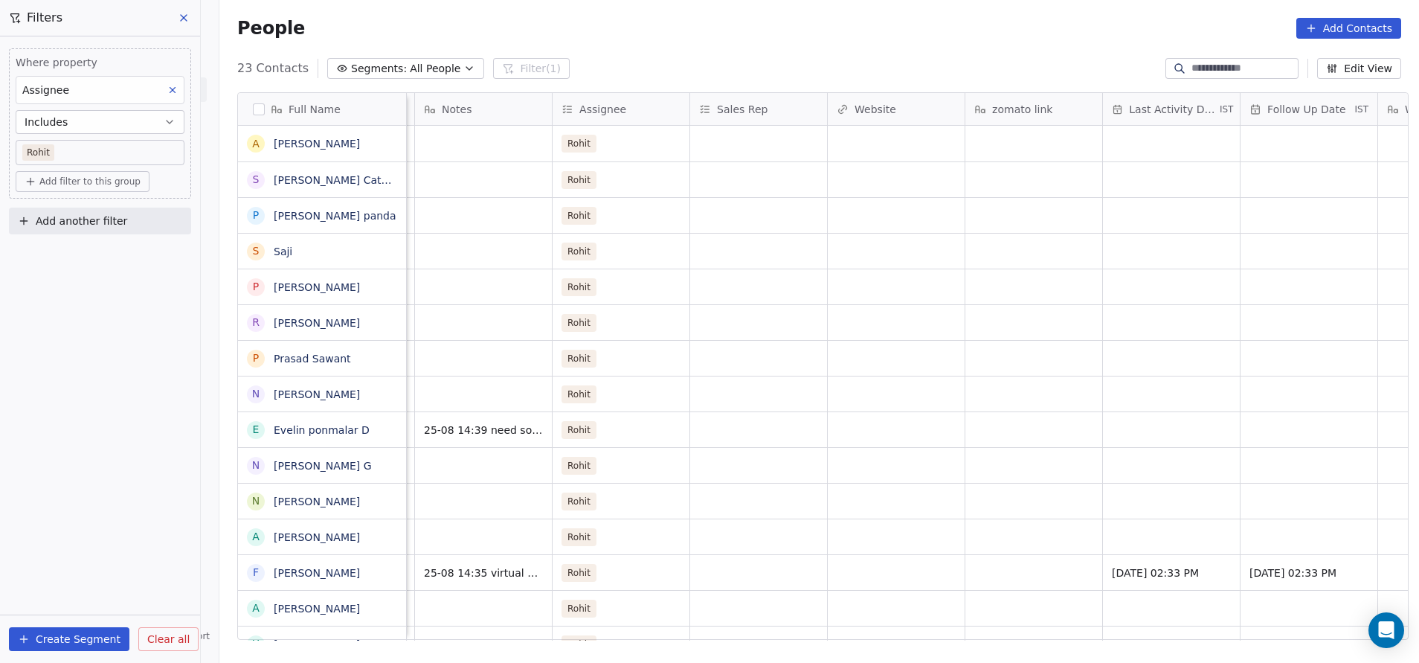
scroll to position [0, 1365]
click at [1162, 425] on div "grid" at bounding box center [1173, 429] width 137 height 35
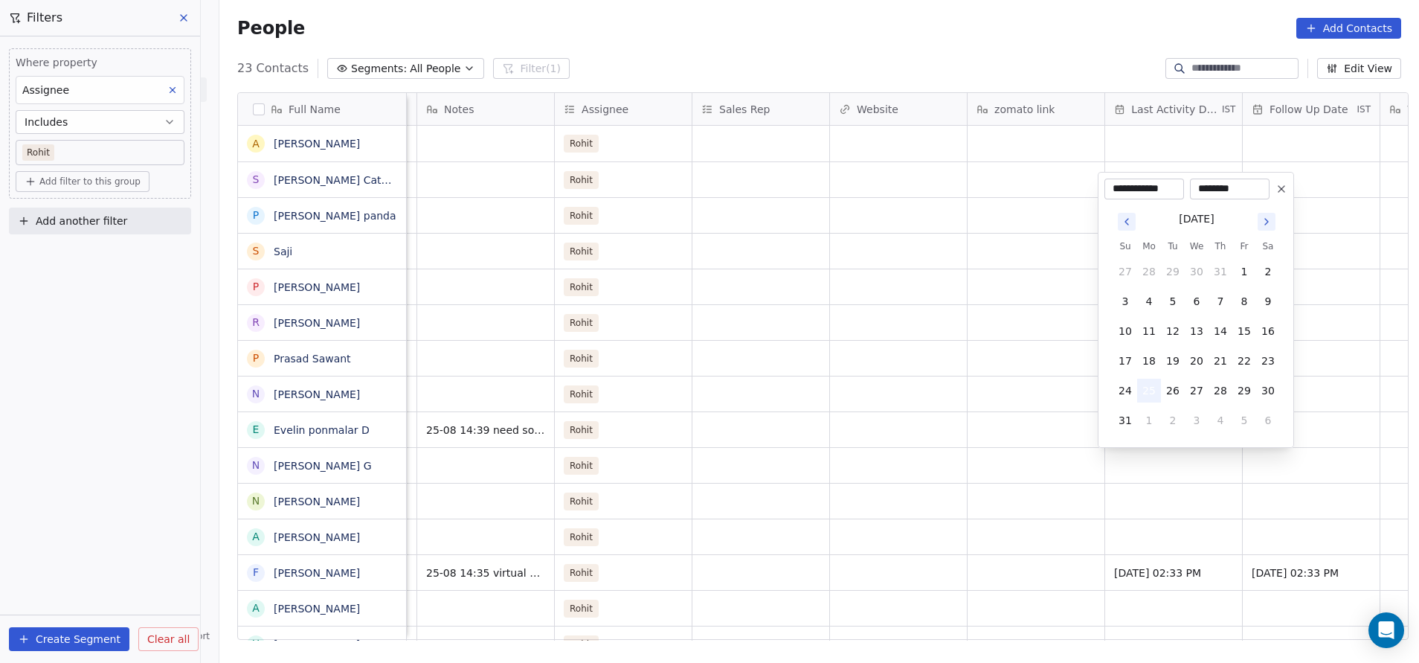
click at [1150, 390] on button "25" at bounding box center [1149, 390] width 24 height 24
click at [1019, 415] on html "On2Cook India Pvt. Ltd. Contacts People Marketing Workflows Campaigns Sales Pip…" at bounding box center [709, 331] width 1419 height 663
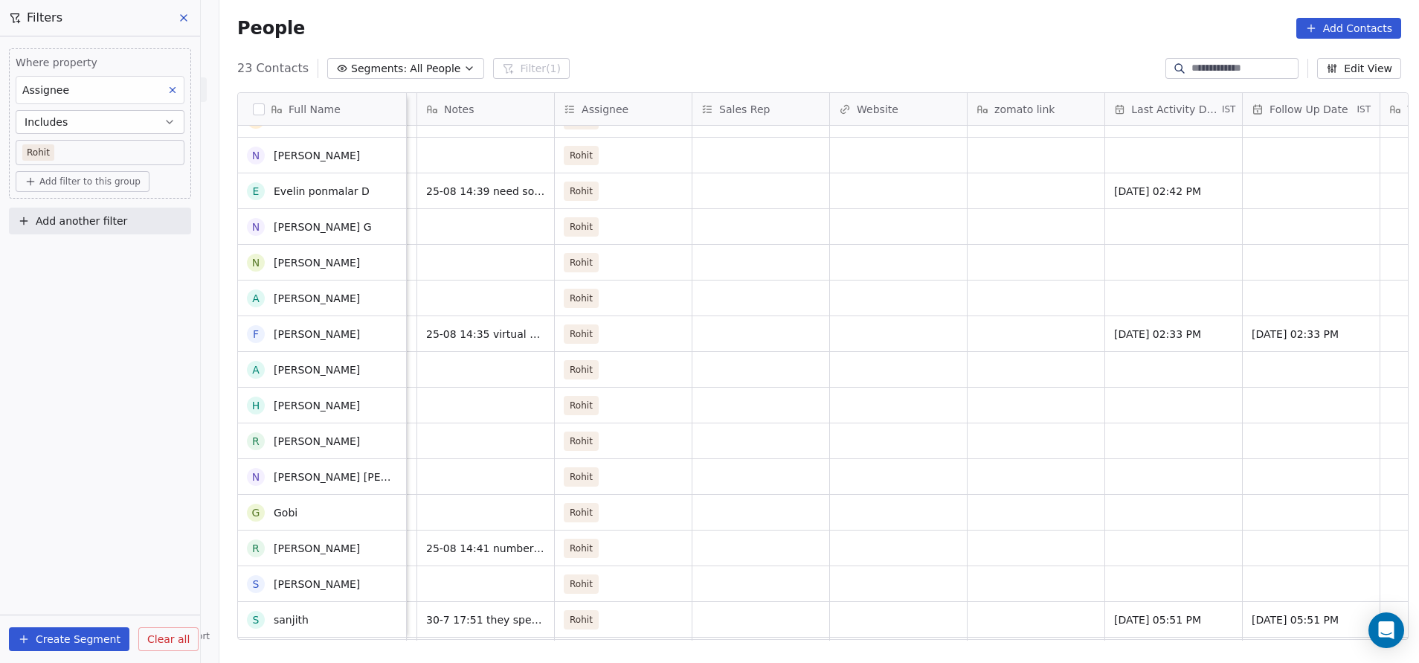
scroll to position [239, 0]
click at [1136, 546] on div "grid" at bounding box center [1173, 547] width 137 height 35
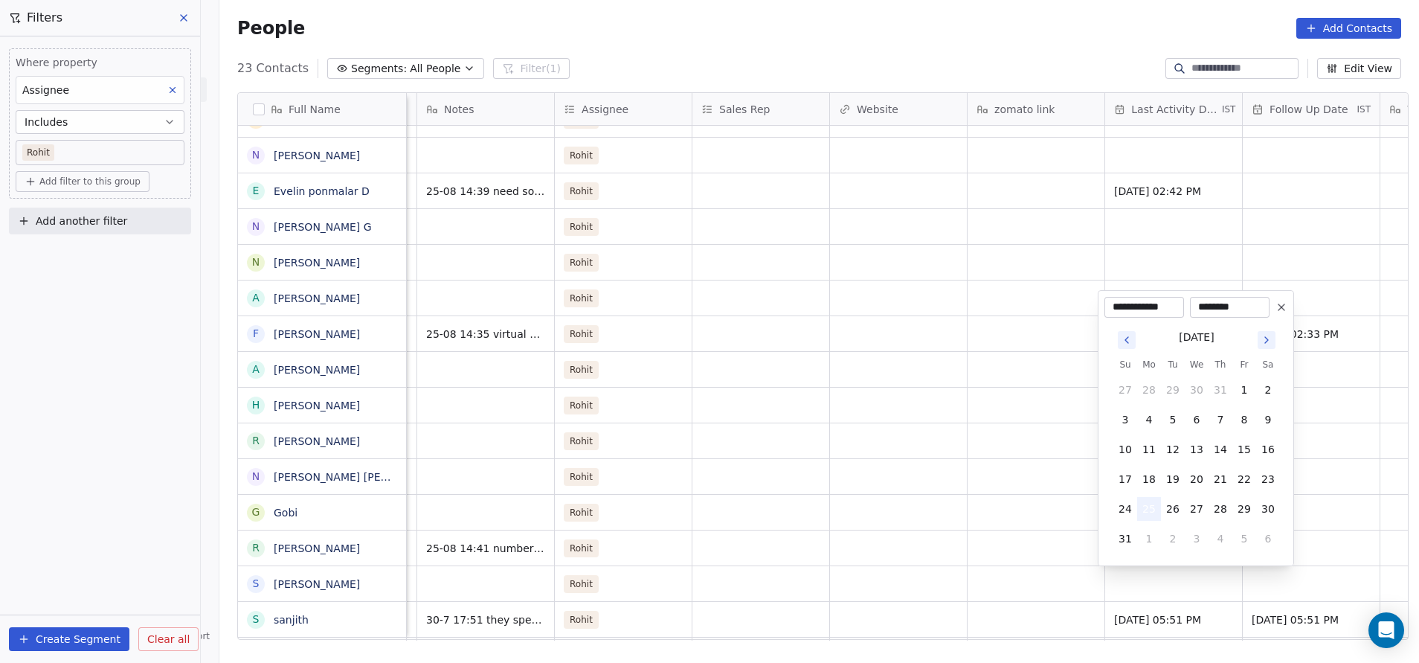
click at [1147, 509] on button "25" at bounding box center [1149, 509] width 24 height 24
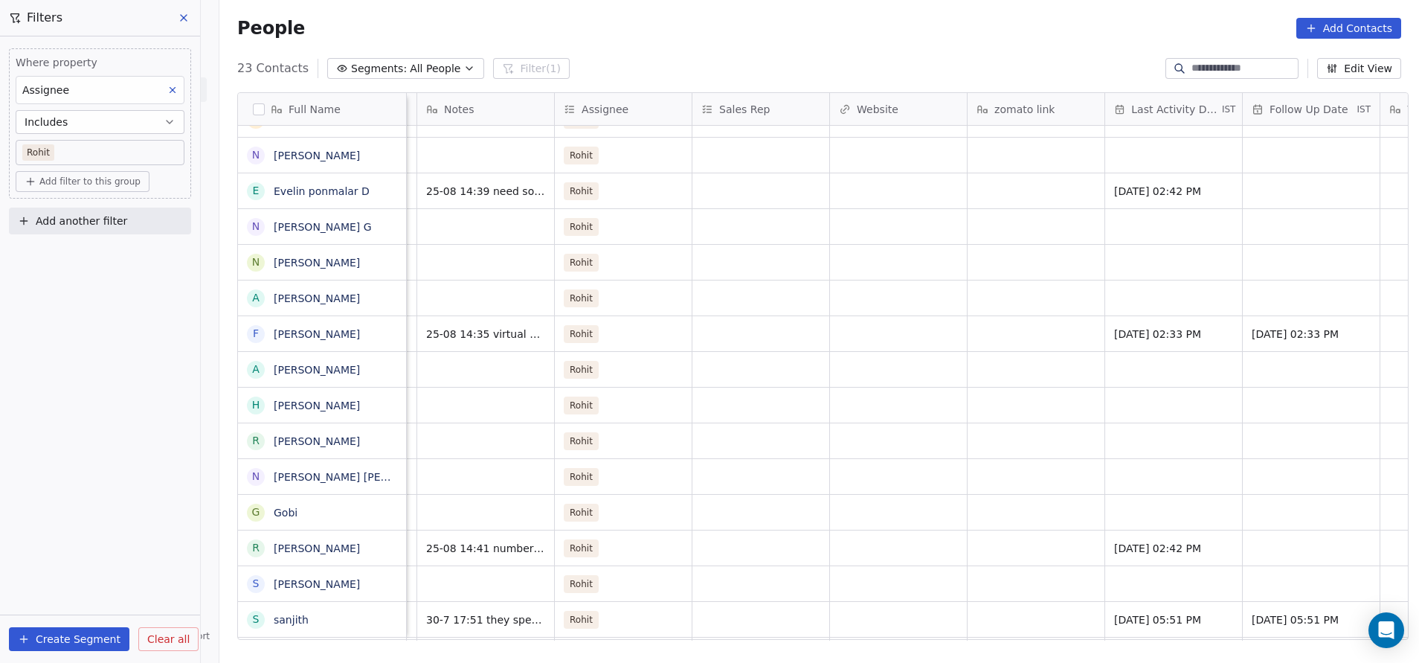
click at [1016, 552] on html "On2Cook India Pvt. Ltd. Contacts People Marketing Workflows Campaigns Sales Pip…" at bounding box center [709, 331] width 1419 height 663
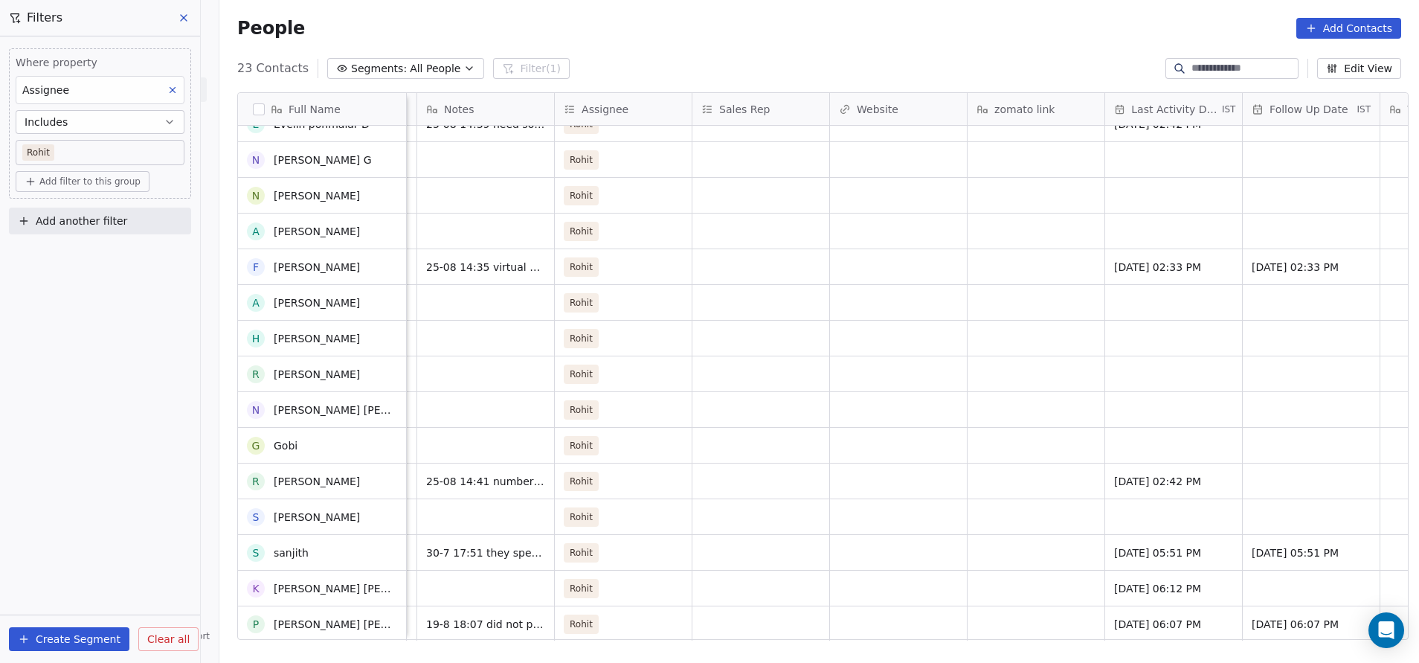
scroll to position [0, 0]
